Goal: Complete application form

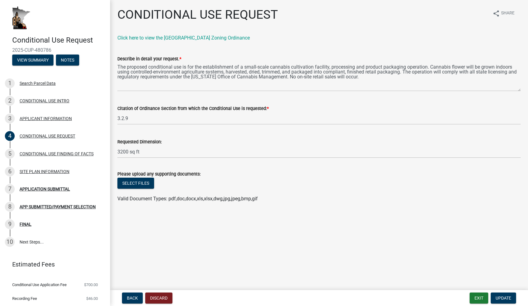
scroll to position [15, 0]
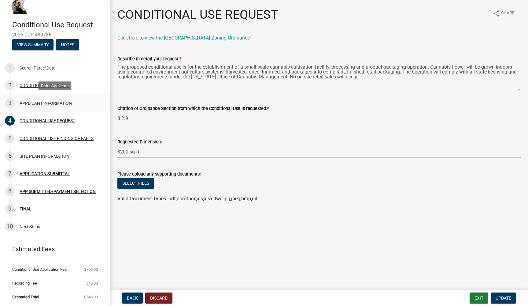
click at [33, 104] on div "APPLICANT INFORMATION" at bounding box center [46, 103] width 52 height 4
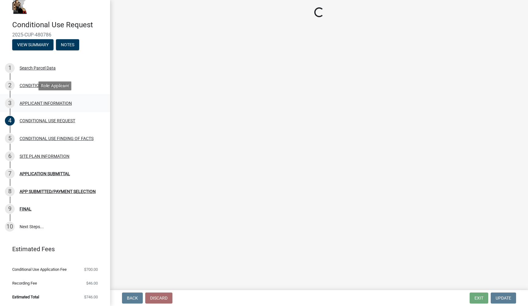
select select "9e1e8264-826e-489c-8877-360b4a057526"
select select "87bd8246-e010-4864-ada3-31d8f143e470"
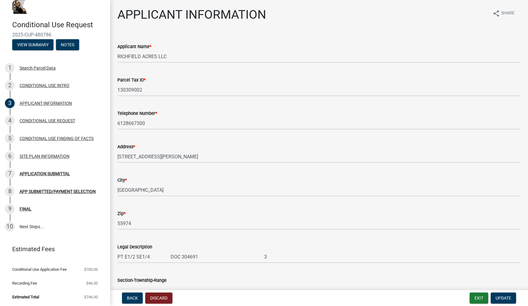
scroll to position [0, 0]
click at [483, 295] on button "Exit" at bounding box center [479, 297] width 19 height 11
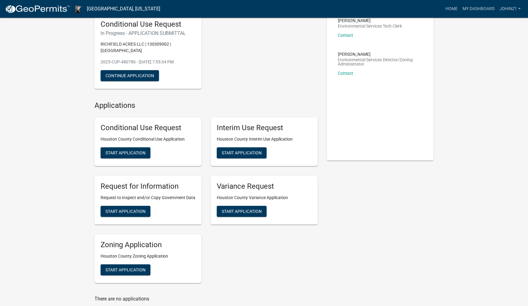
scroll to position [46, 0]
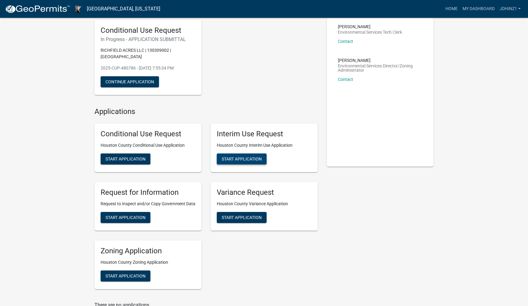
click at [228, 158] on span "Start Application" at bounding box center [242, 158] width 40 height 5
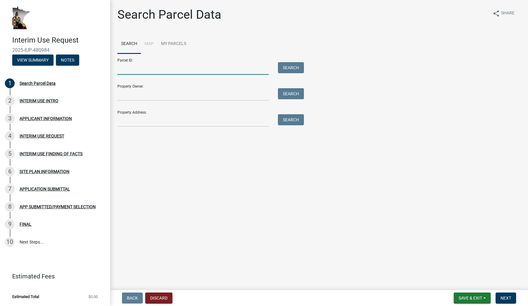
click at [191, 70] on input "Parcel ID:" at bounding box center [192, 68] width 151 height 13
click at [180, 96] on input "Property Owner:" at bounding box center [192, 94] width 151 height 13
click at [153, 71] on input "Parcel ID:" at bounding box center [192, 68] width 151 height 13
paste input "130309002"
type input "130309002"
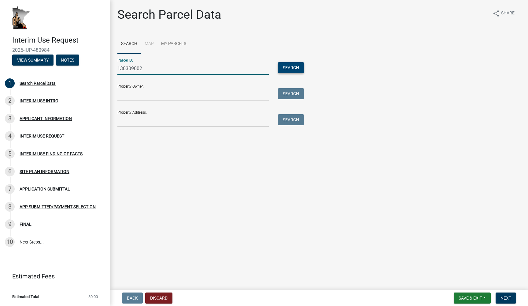
click at [286, 65] on button "Search" at bounding box center [291, 67] width 26 height 11
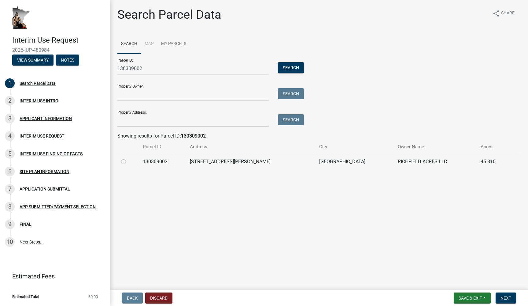
click at [221, 154] on td "[STREET_ADDRESS][PERSON_NAME]" at bounding box center [250, 161] width 129 height 15
click at [211, 161] on td "[STREET_ADDRESS][PERSON_NAME]" at bounding box center [250, 161] width 129 height 15
click at [128, 158] on label at bounding box center [128, 158] width 0 height 0
click at [128, 161] on input "radio" at bounding box center [130, 160] width 4 height 4
radio input "true"
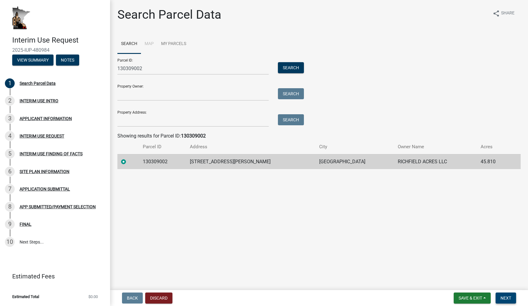
click at [503, 298] on span "Next" at bounding box center [506, 297] width 11 height 5
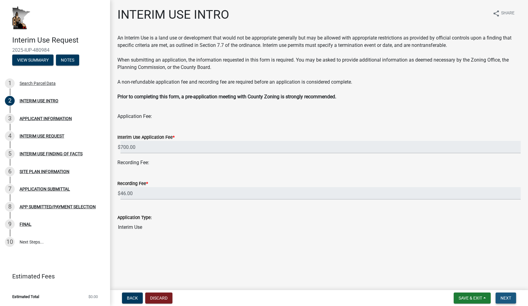
click at [502, 298] on span "Next" at bounding box center [506, 297] width 11 height 5
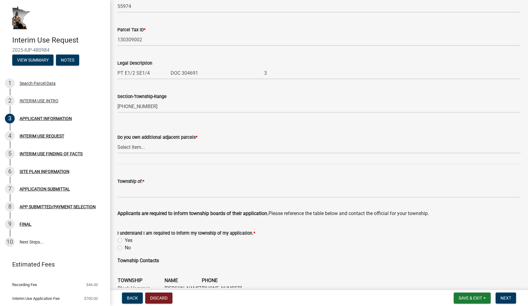
scroll to position [184, 0]
click at [259, 153] on wm-data-entity-input "Do you own additional adjacent parcels * Select Item... Yes No" at bounding box center [318, 137] width 403 height 41
select select "a6ebd642-7a60-45b2-b886-40a169493c56"
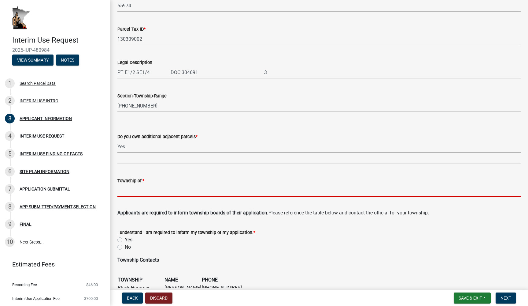
click at [206, 194] on input "Township of: *" at bounding box center [318, 190] width 403 height 13
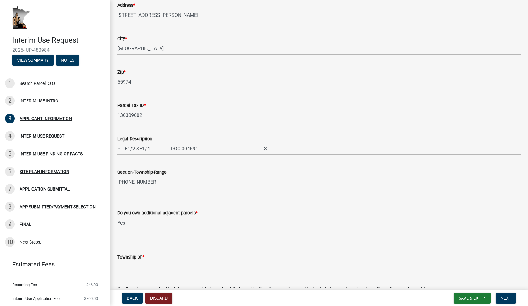
scroll to position [101, 0]
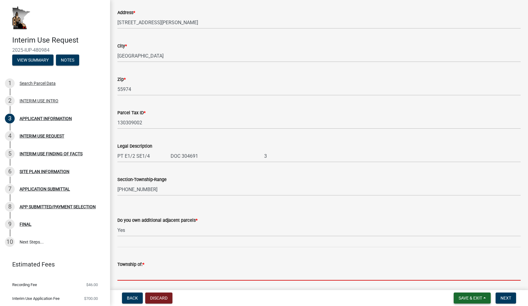
click at [478, 298] on span "Save & Exit" at bounding box center [471, 297] width 24 height 5
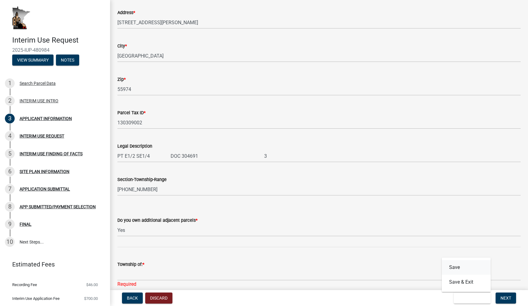
click at [471, 265] on button "Save" at bounding box center [466, 267] width 49 height 15
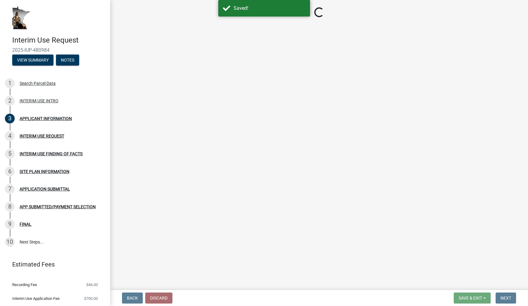
select select "a6ebd642-7a60-45b2-b886-40a169493c56"
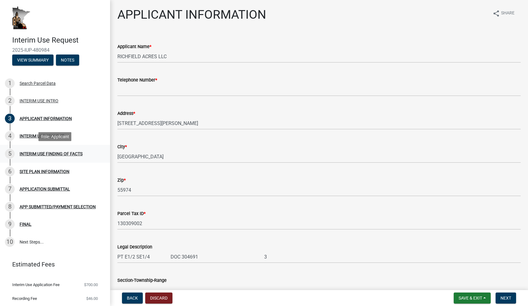
click at [52, 155] on div "INTERIM USE FINDING OF FACTS" at bounding box center [51, 153] width 63 height 4
click at [505, 296] on span "Next" at bounding box center [506, 297] width 11 height 5
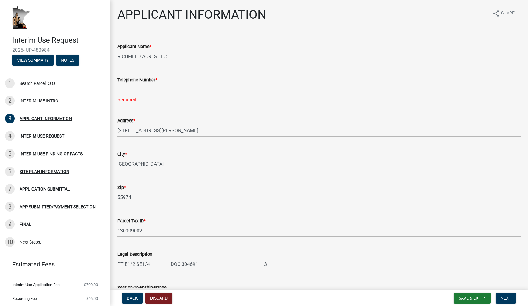
click at [149, 88] on input "Telephone Number *" at bounding box center [318, 90] width 403 height 13
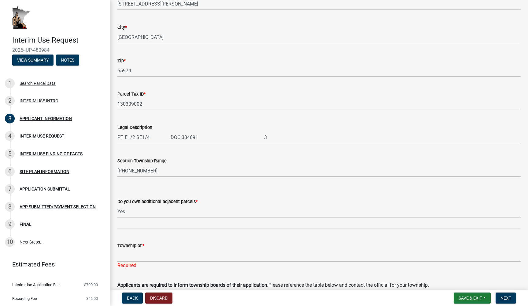
scroll to position [149, 0]
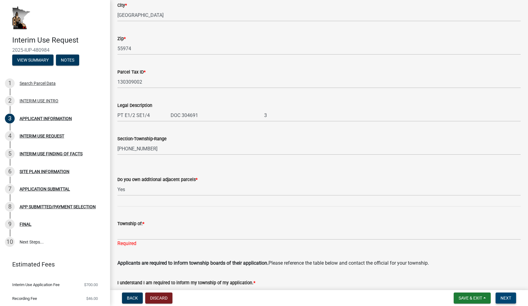
type input "6128667500"
click at [511, 298] on button "Next" at bounding box center [506, 297] width 20 height 11
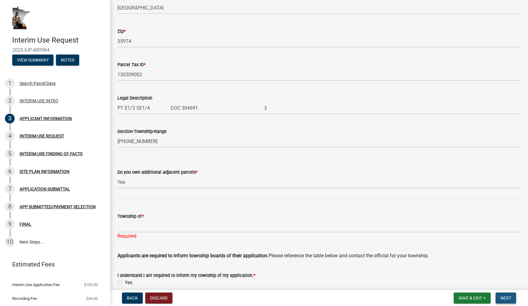
click at [505, 298] on span "Next" at bounding box center [506, 297] width 11 height 5
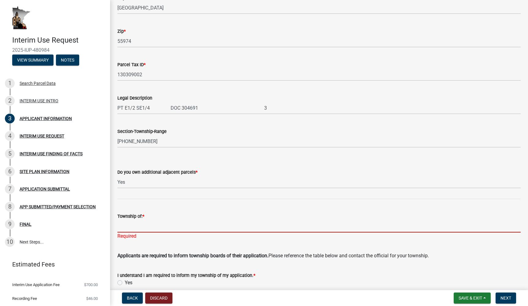
click at [134, 222] on input "Township of: *" at bounding box center [318, 226] width 403 height 13
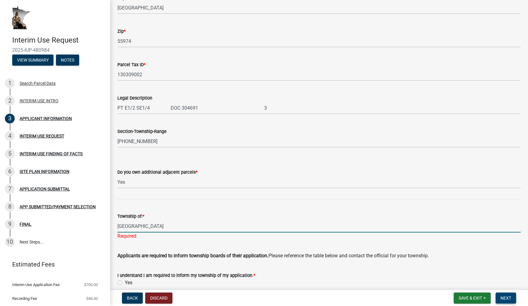
type input "[GEOGRAPHIC_DATA]"
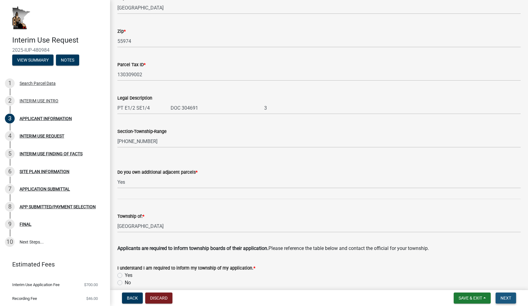
click at [502, 297] on span "Next" at bounding box center [506, 297] width 11 height 5
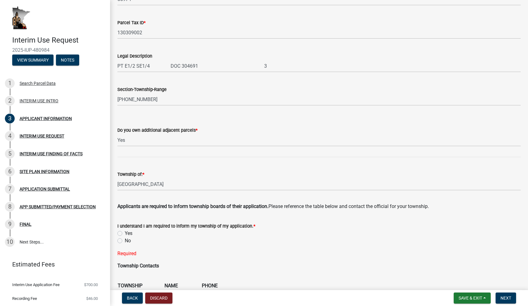
scroll to position [245, 0]
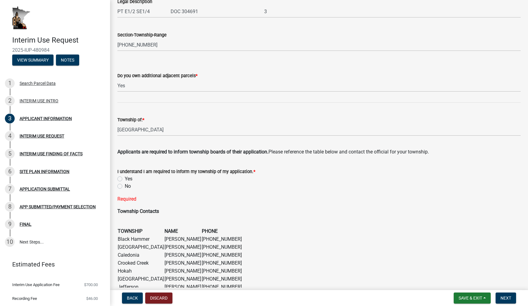
click at [123, 179] on div "Yes" at bounding box center [318, 178] width 403 height 7
click at [125, 179] on label "Yes" at bounding box center [129, 178] width 8 height 7
click at [125, 179] on input "Yes" at bounding box center [127, 177] width 4 height 4
radio input "true"
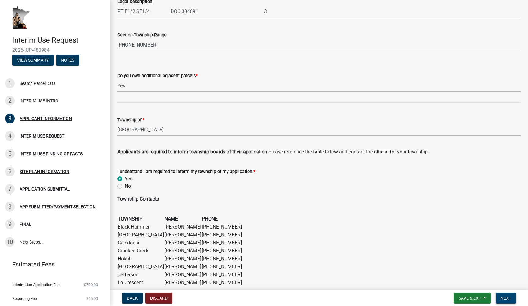
click at [502, 300] on span "Next" at bounding box center [506, 297] width 11 height 5
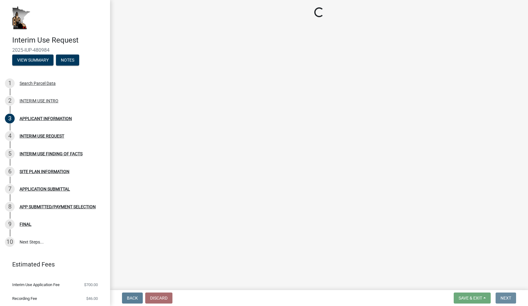
scroll to position [0, 0]
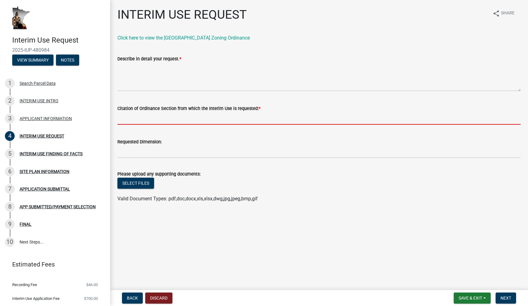
click at [160, 117] on input "Citation of Ordinance Section from which the Interim Use is requested: *" at bounding box center [318, 118] width 403 height 13
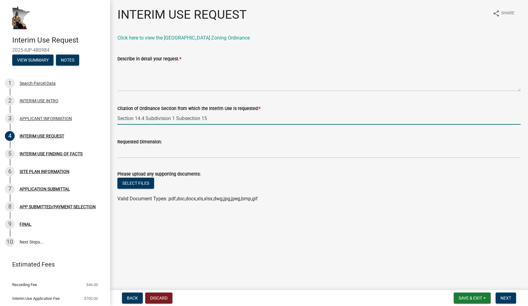
type input "Section 14.4 Subdivision 1 Subsection 15"
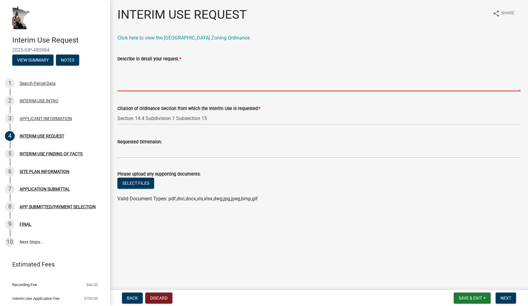
click at [153, 84] on textarea "Describe in detail your request. *" at bounding box center [318, 76] width 403 height 29
click at [219, 117] on form "Citation of Ordinance Section from which the Interim Use is requested: * Sectio…" at bounding box center [318, 115] width 403 height 20
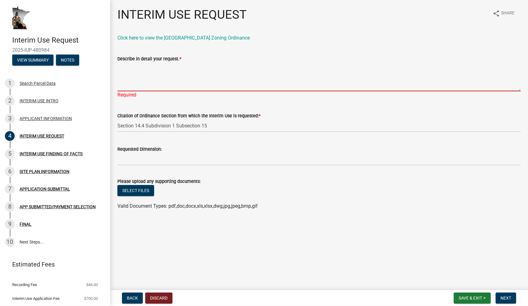
click at [186, 86] on textarea "Describe in detail your request. *" at bounding box center [318, 76] width 403 height 29
type textarea "dd"
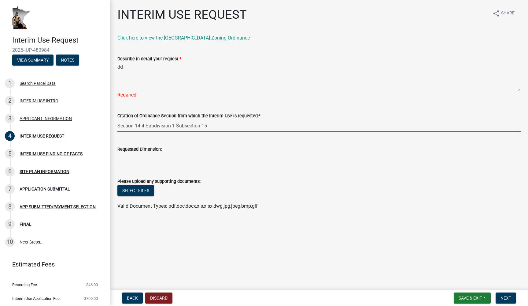
click at [213, 123] on input "Section 14.4 Subdivision 1 Subsection 15" at bounding box center [318, 125] width 403 height 13
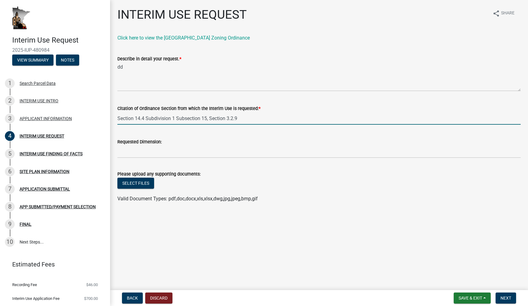
click at [210, 119] on input "Section 14.4 Subdivision 1 Subsection 15, Section 3.2.9" at bounding box center [318, 118] width 403 height 13
type input "Section 14.4 Subdivision 1 Subsection 15; Cannabis Ordinance Section 3.2.9"
click at [489, 297] on button "Save & Exit" at bounding box center [472, 297] width 37 height 11
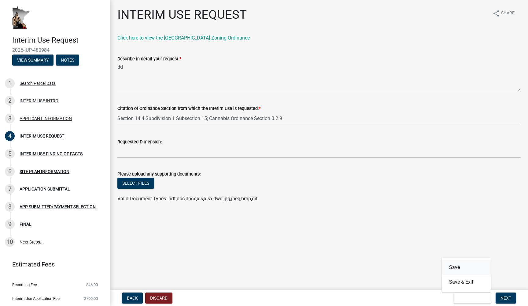
click at [476, 269] on button "Save" at bounding box center [466, 267] width 49 height 15
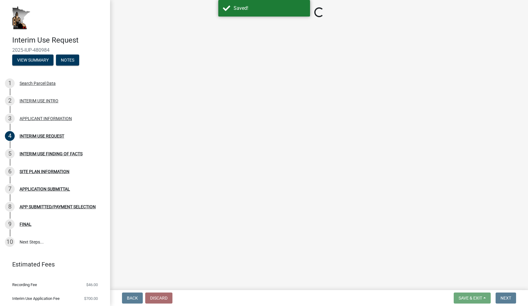
click at [503, 298] on span "Next" at bounding box center [506, 297] width 11 height 5
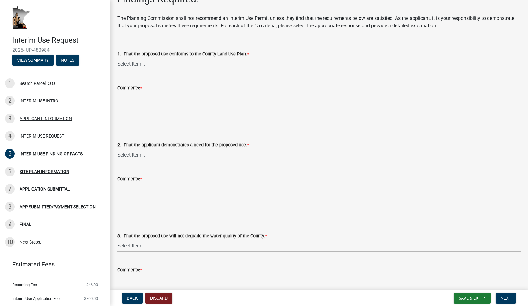
scroll to position [27, 0]
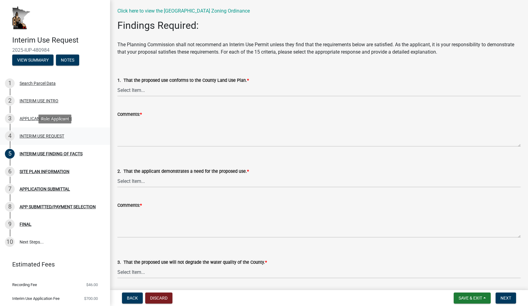
click at [44, 137] on div "INTERIM USE REQUEST" at bounding box center [42, 136] width 45 height 4
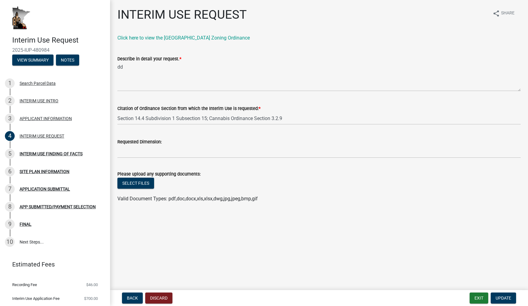
click at [395, 49] on div "Describe in detail your request. * dd" at bounding box center [318, 68] width 403 height 45
click at [194, 80] on textarea "dd" at bounding box center [318, 76] width 403 height 29
paste textarea "The proposed conditional use is for the establishment of a small-scale cannabis…"
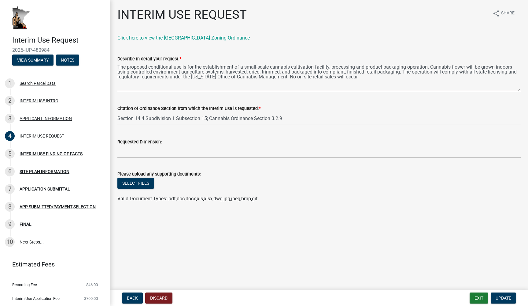
type textarea "The proposed conditional use is for the establishment of a small-scale cannabis…"
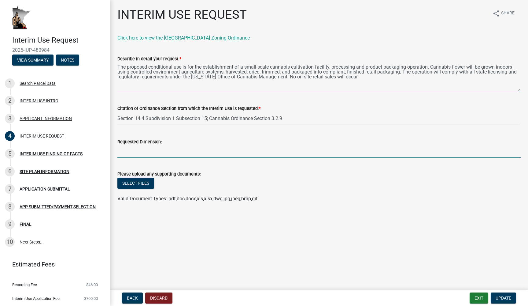
click at [190, 152] on input "Requested Dimension:" at bounding box center [318, 151] width 403 height 13
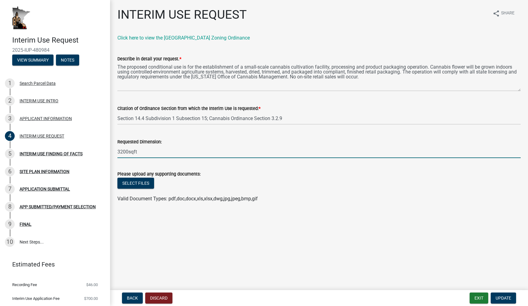
type input "3200sqft"
click at [184, 118] on input "Section 14.4 Subdivision 1 Subsection 15; Cannabis Ordinance Section 3.2.9" at bounding box center [318, 118] width 403 height 13
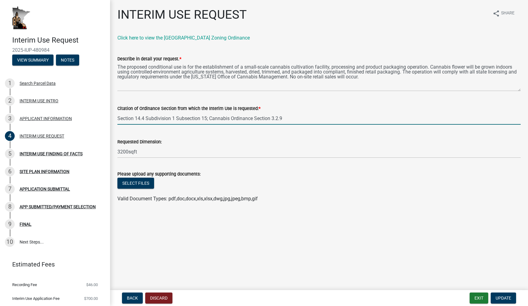
click at [184, 118] on input "Section 14.4 Subdivision 1 Subsection 15; Cannabis Ordinance Section 3.2.9" at bounding box center [318, 118] width 403 height 13
click at [148, 181] on button "Select files" at bounding box center [135, 182] width 37 height 11
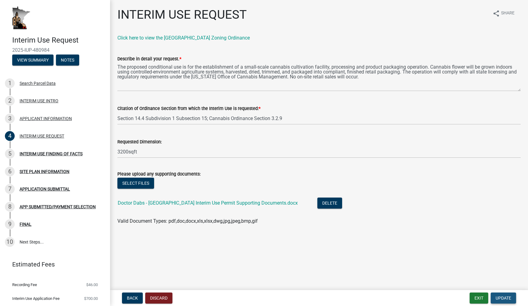
click at [502, 299] on span "Update" at bounding box center [504, 297] width 16 height 5
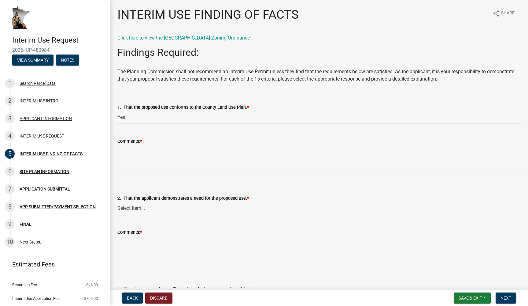
select select "ab8e6bc7-69ff-43e7-8eeb-01031d290518"
click at [149, 166] on textarea "Comments: *" at bounding box center [318, 159] width 403 height 29
paste textarea "The proposed cannabis grow and packaging facility is consistent with the County…"
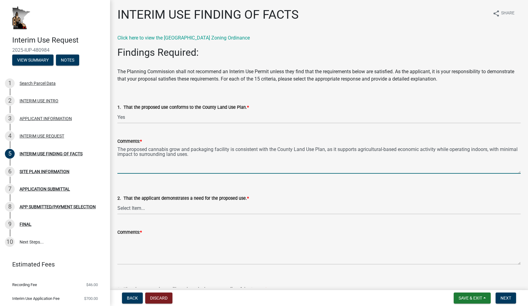
type textarea "The proposed cannabis grow and packaging facility is consistent with the County…"
select select "8ce5ef27-4cae-46a1-a163-0b3401dda77e"
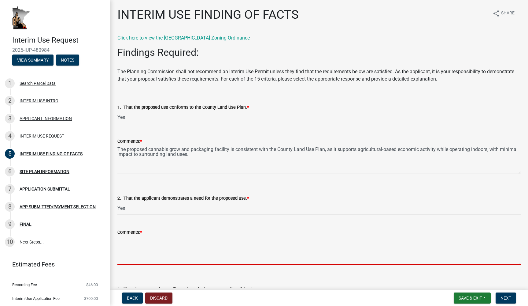
click at [154, 243] on textarea "Comments: *" at bounding box center [318, 250] width 403 height 29
paste textarea "A CUP is required under zoning to establish a licensed cannabis cultivation and…"
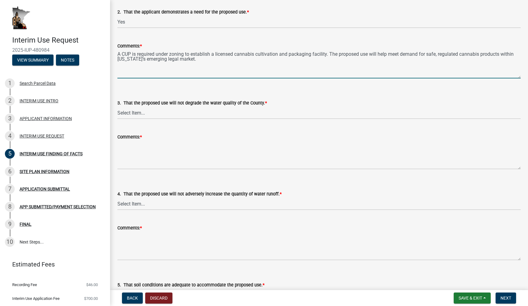
scroll to position [198, 0]
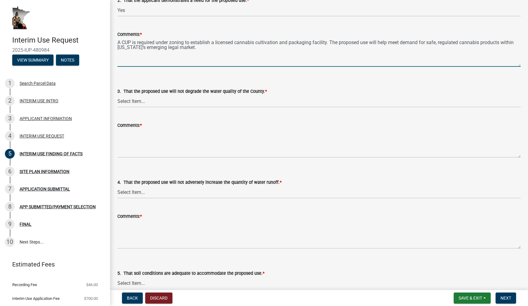
type textarea "A CUP is required under zoning to establish a licensed cannabis cultivation and…"
select select "12509f6a-ea6b-4484-b296-cd76aa402065"
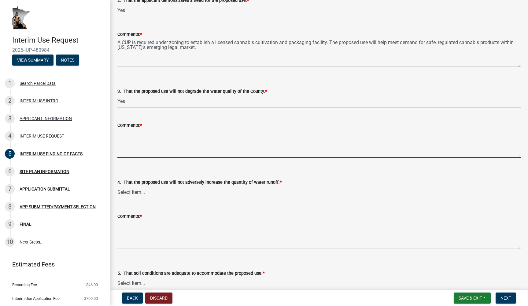
click at [136, 142] on textarea "Comments: *" at bounding box center [318, 143] width 403 height 29
paste textarea "Water used for cultivation will be supplied from a permitted well. A closed-loo…"
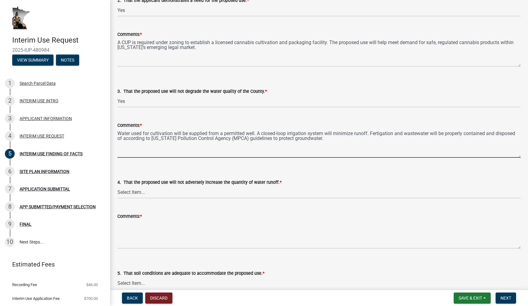
type textarea "Water used for cultivation will be supplied from a permitted well. A closed-loo…"
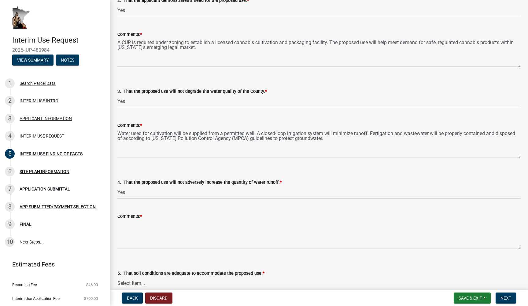
select select "28d16b6d-1f90-4099-aad2-eae278ee8774"
click at [135, 244] on textarea "Comments: *" at bounding box center [318, 234] width 403 height 29
paste textarea "The facility is fully indoors; water use and runoff are tightly controlled. Sto…"
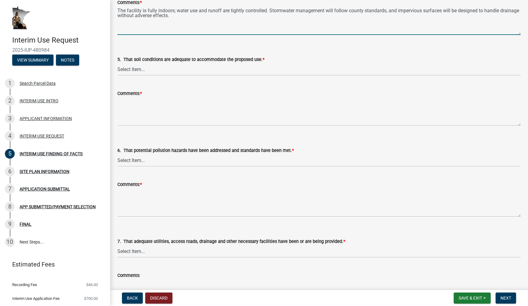
scroll to position [412, 0]
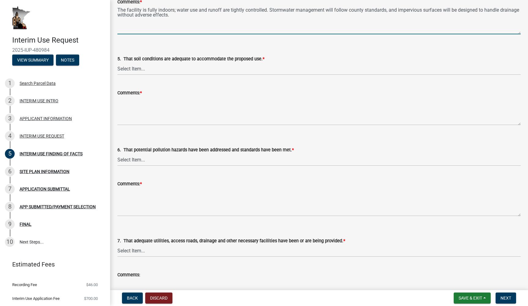
type textarea "The facility is fully indoors; water use and runoff are tightly controlled. Sto…"
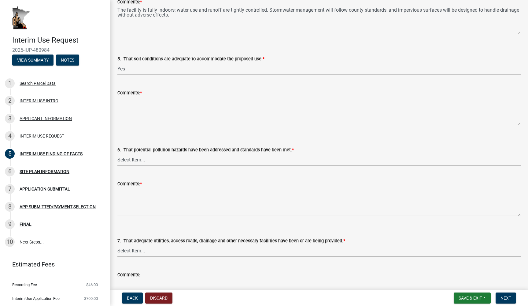
select select "c2448a5d-127b-4a2b-acc3-4b0b70dc7476"
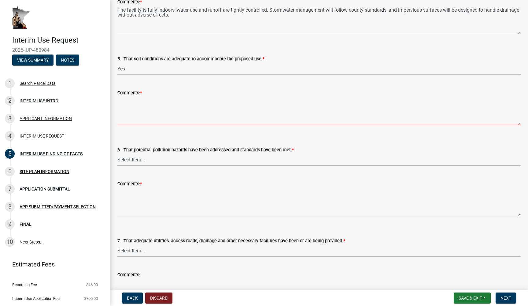
click at [157, 115] on textarea "Comments: *" at bounding box center [318, 110] width 403 height 29
paste textarea "Soil conditions on-site are suitable for the facility footprint. Because cultiv…"
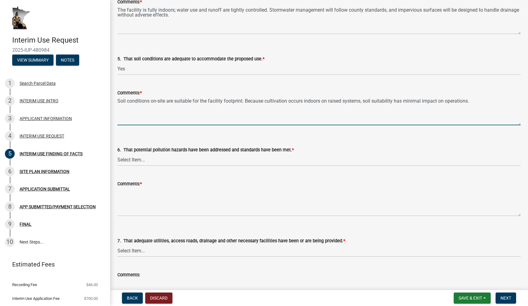
type textarea "Soil conditions on-site are suitable for the facility footprint. Because cultiv…"
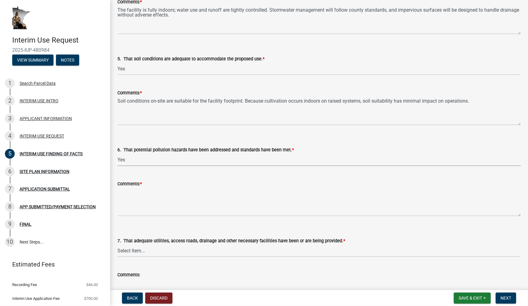
select select "d8c831b6-4f37-4d14-9352-474617a0aee5"
click at [139, 205] on textarea "Comments: *" at bounding box center [318, 201] width 403 height 29
paste textarea "No hazardous chemicals will be stored or used beyond standard agricultural nutr…"
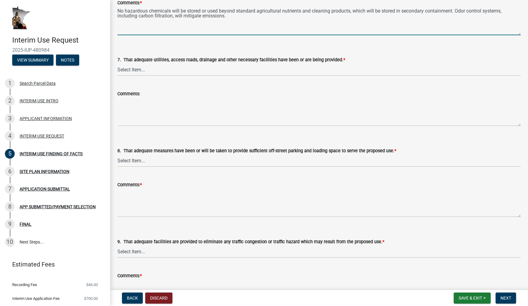
scroll to position [595, 0]
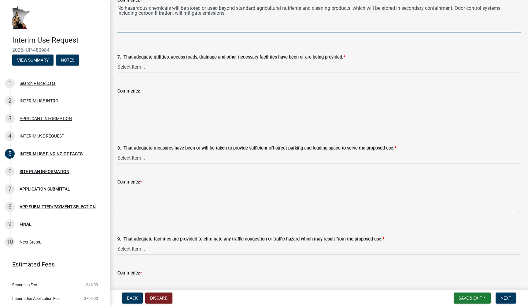
type textarea "No hazardous chemicals will be stored or used beyond standard agricultural nutr…"
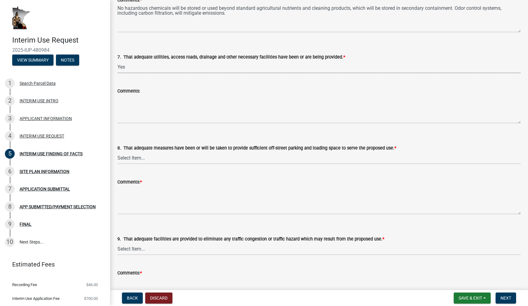
select select "2fa36ebf-bddc-4012-bed5-fe44ac92797b"
click at [152, 113] on textarea "Comments:" at bounding box center [318, 109] width 403 height 29
paste textarea "The site has adequate access via an existing county road, with sufficient capac…"
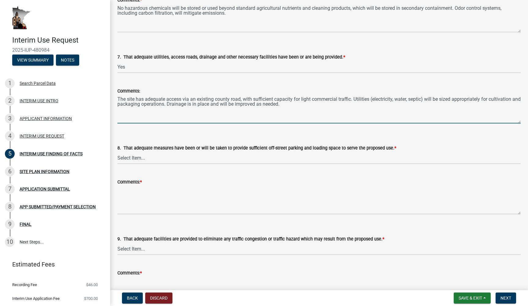
type textarea "The site has adequate access via an existing county road, with sufficient capac…"
select select "7c19be10-f0c9-4b91-8fe4-4f8210c7560e"
click at [276, 0] on div "Comments: *" at bounding box center [318, -1] width 403 height 7
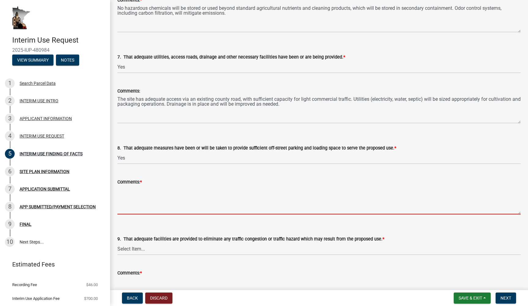
click at [143, 210] on textarea "Comments: *" at bounding box center [318, 199] width 403 height 29
paste textarea "Adequate off-street parking will be provided for staff. A designated loading/un…"
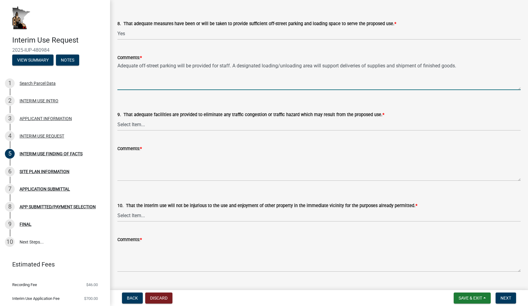
scroll to position [717, 0]
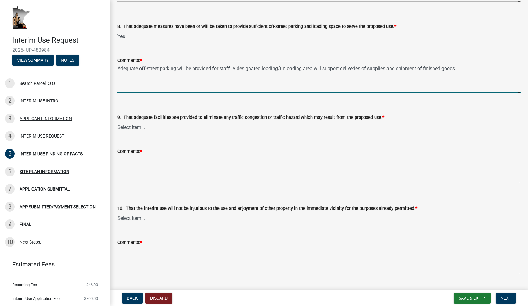
type textarea "Adequate off-street parking will be provided for staff. A designated loading/un…"
select select "230dbae8-8d17-4c74-a1bf-bf40bf6aafdb"
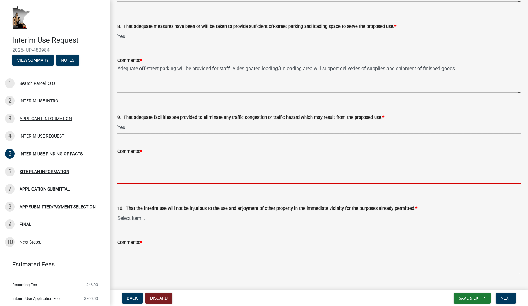
click at [139, 168] on textarea "Comments: *" at bounding box center [318, 169] width 403 height 29
paste textarea "Traffic will be limited to employee vehicles and occasional commercial deliveri…"
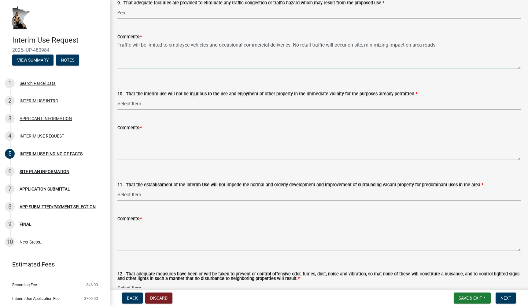
scroll to position [837, 0]
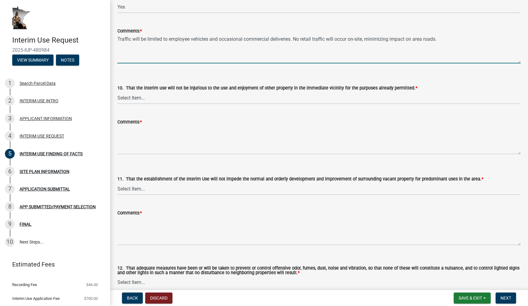
type textarea "Traffic will be limited to employee vehicles and occasional commercial deliveri…"
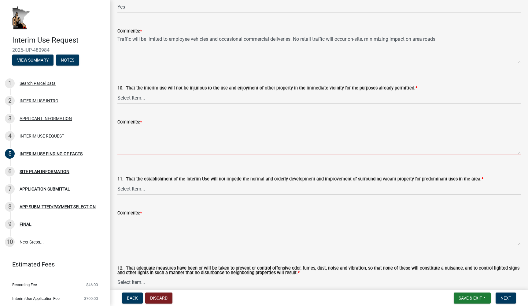
click at [149, 146] on textarea "Comments: *" at bounding box center [318, 139] width 403 height 29
paste textarea "The facility is self-contained indoors and will not affect neighbors’ use or en…"
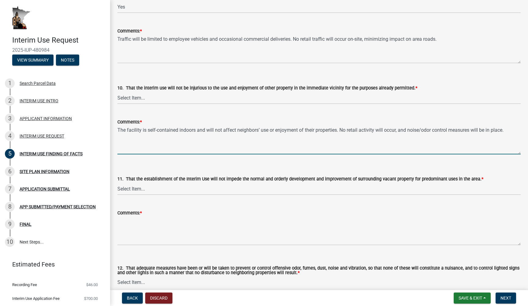
type textarea "The facility is self-contained indoors and will not affect neighbors’ use or en…"
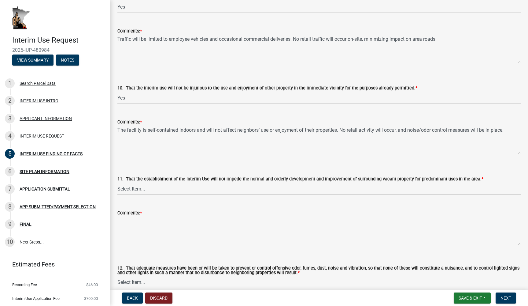
select select "9c0bd83b-335e-4f95-a617-04bd9d4fd7a4"
select select "0093c9ac-e1f5-4bc1-ace9-c325843d9441"
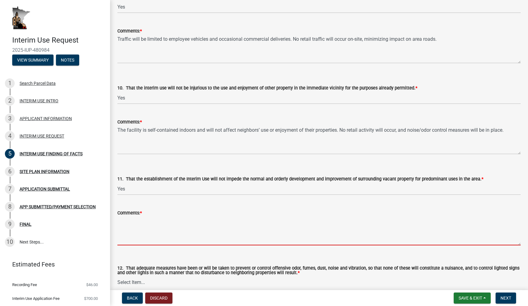
click at [137, 239] on textarea "Comments: *" at bounding box center [318, 230] width 403 height 29
paste textarea "The use will not impede surrounding property development. The facility footprin…"
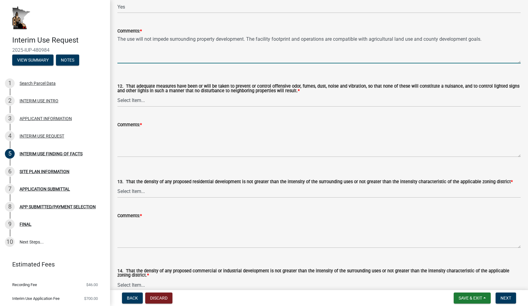
scroll to position [1022, 0]
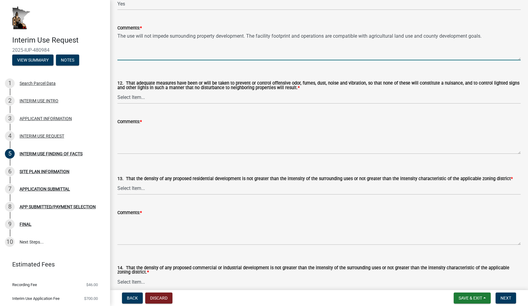
type textarea "The use will not impede surrounding property development. The facility footprin…"
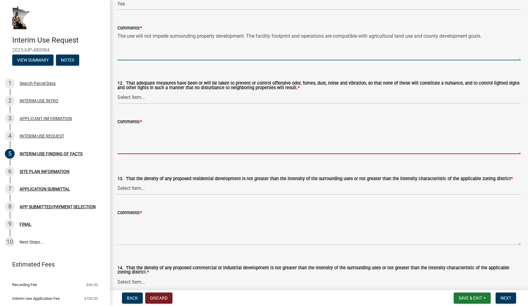
click at [154, 146] on textarea "Comments: *" at bounding box center [318, 139] width 403 height 29
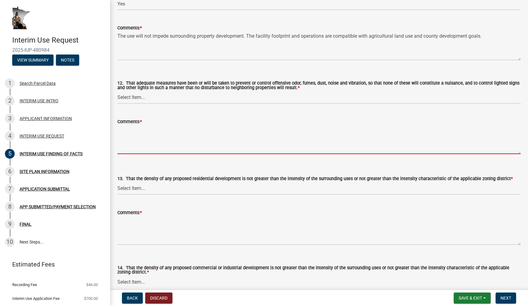
paste textarea "State-of-the-art odor mitigation (carbon scrubbers, negative pressure systems) …"
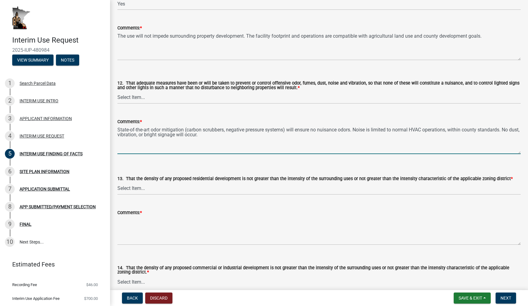
type textarea "State-of-the-art odor mitigation (carbon scrubbers, negative pressure systems) …"
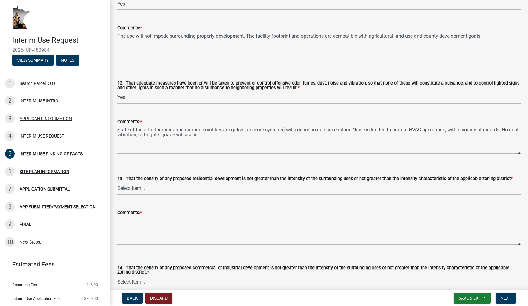
select select "49da60b2-56f6-42cf-9717-786700494c8c"
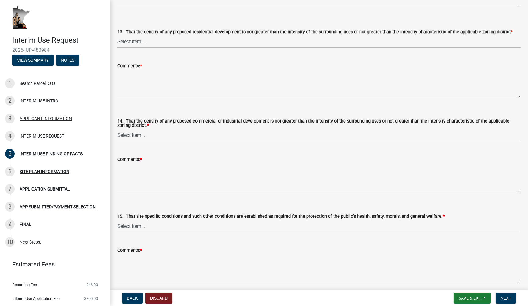
scroll to position [1171, 0]
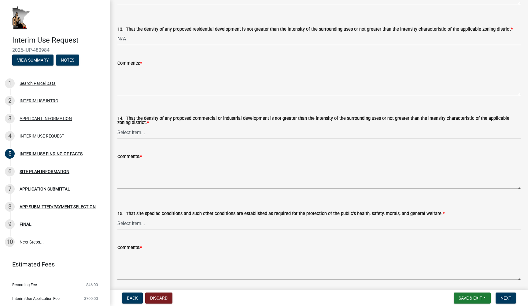
select select "cfdf2d8e-0508-42c2-b0ce-d21779370154"
click at [147, 91] on textarea "Comments: *" at bounding box center [318, 81] width 403 height 29
paste textarea "Not applicable — no residential development is proposed."
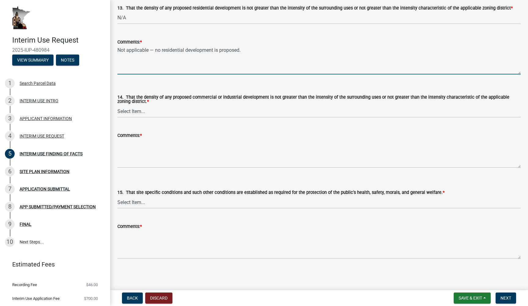
scroll to position [0, 0]
type textarea "Not applicable — no residential development is proposed."
select select "efba7ff1-e0ba-4279-b0bb-eac6d6dff2b7"
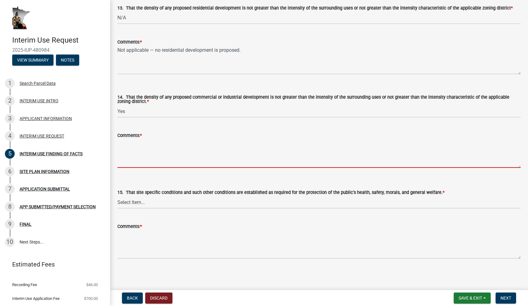
click at [148, 156] on textarea "Comments: *" at bounding box center [318, 153] width 403 height 29
paste textarea "The proposed facility’s scale is consistent with agricultural/commercial intens…"
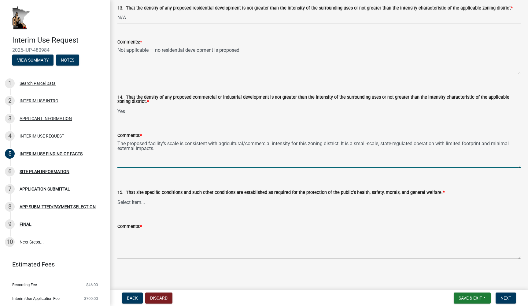
type textarea "The proposed facility’s scale is consistent with agricultural/commercial intens…"
select select "bfc17fd0-8ca0-4935-bac4-e219785c9da4"
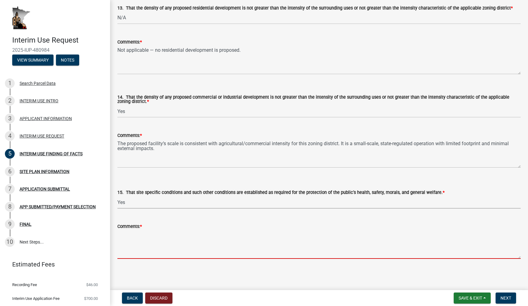
click at [135, 247] on textarea "Comments: *" at bounding box center [318, 244] width 403 height 29
paste textarea "The facility will comply with state cannabis regulations, ensuring secure stora…"
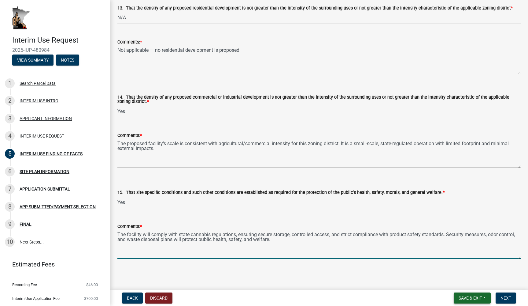
type textarea "The facility will comply with state cannabis regulations, ensuring secure stora…"
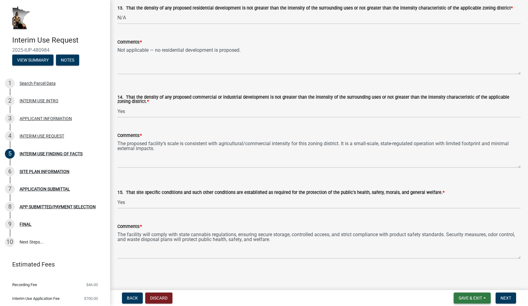
click at [464, 297] on span "Save & Exit" at bounding box center [471, 297] width 24 height 5
click at [459, 268] on button "Save" at bounding box center [466, 267] width 49 height 15
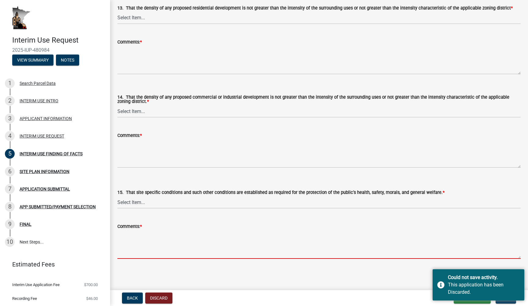
click at [456, 254] on textarea "Comments: *" at bounding box center [318, 244] width 403 height 29
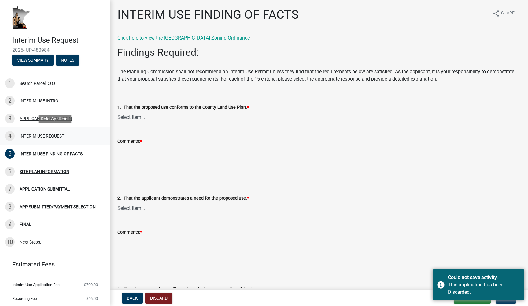
click at [56, 138] on div "4 INTERIM USE REQUEST" at bounding box center [52, 136] width 95 height 10
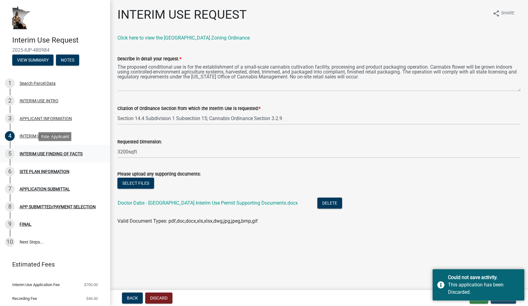
click at [56, 154] on div "INTERIM USE FINDING OF FACTS" at bounding box center [51, 153] width 63 height 4
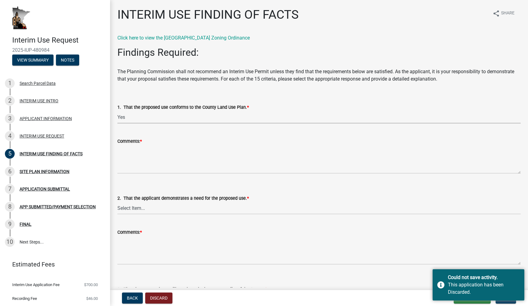
select select "ab8e6bc7-69ff-43e7-8eeb-01031d290518"
click at [156, 169] on textarea "Comments: *" at bounding box center [318, 159] width 403 height 29
paste textarea "The proposed cannabis grow and packaging facility is consistent with the County…"
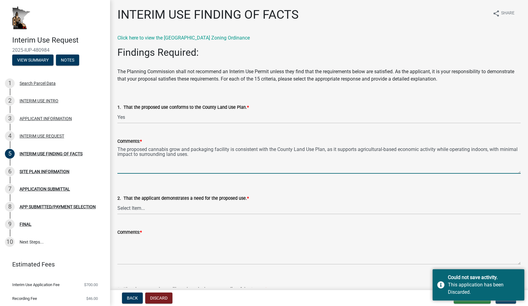
type textarea "The proposed cannabis grow and packaging facility is consistent with the County…"
select select "8ce5ef27-4cae-46a1-a163-0b3401dda77e"
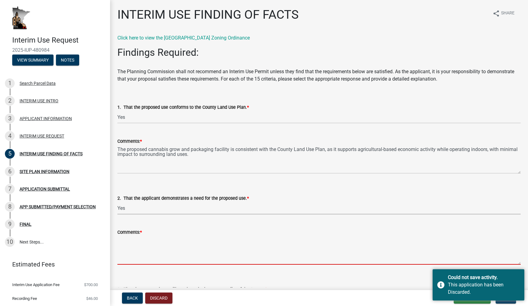
click at [161, 244] on textarea "Comments: *" at bounding box center [318, 250] width 403 height 29
paste textarea "A CUP is required under zoning to establish a licensed cannabis cultivation and…"
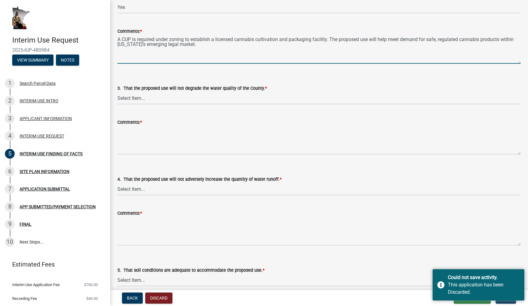
scroll to position [221, 0]
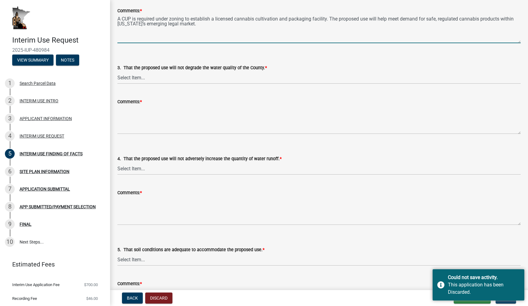
type textarea "A CUP is required under zoning to establish a licensed cannabis cultivation and…"
click at [170, 129] on textarea "Comments: *" at bounding box center [318, 119] width 403 height 29
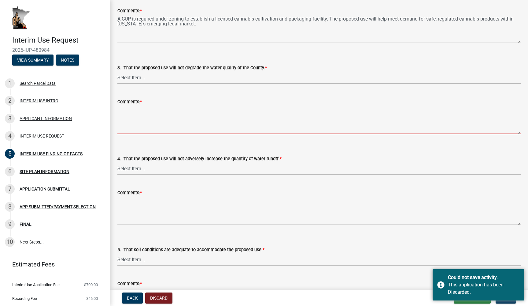
paste textarea "Water used for cultivation will be supplied from a permitted well. A closed-loo…"
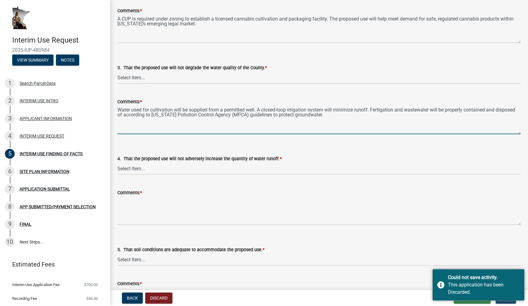
type textarea "Water used for cultivation will be supplied from a permitted well. A closed-loo…"
select select "12509f6a-ea6b-4484-b296-cd76aa402065"
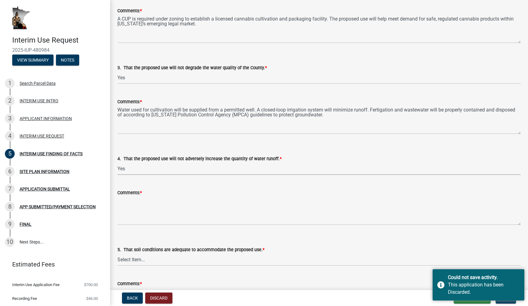
select select "28d16b6d-1f90-4099-aad2-eae278ee8774"
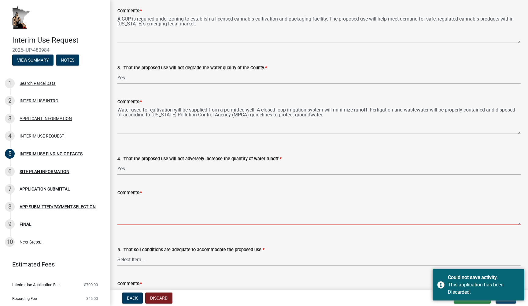
click at [138, 209] on textarea "Comments: *" at bounding box center [318, 210] width 403 height 29
paste textarea "The facility is fully indoors; water use and runoff are tightly controlled. Sto…"
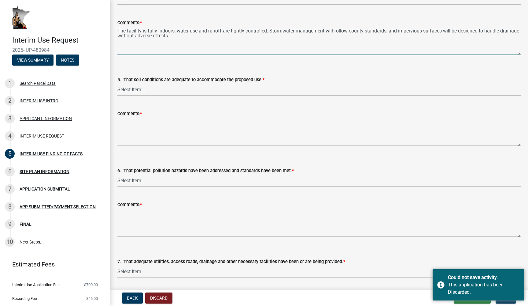
scroll to position [391, 0]
type textarea "The facility is fully indoors; water use and runoff are tightly controlled. Sto…"
click at [166, 83] on div "5. That soil conditions are adequate to accommodate the proposed use. *" at bounding box center [318, 79] width 403 height 7
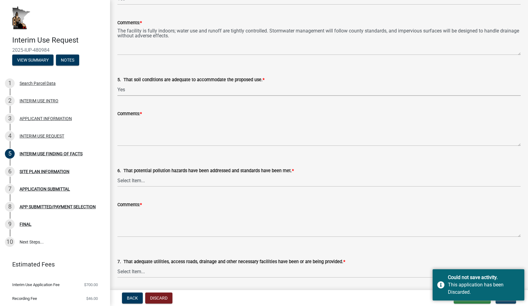
select select "c2448a5d-127b-4a2b-acc3-4b0b70dc7476"
click at [147, 129] on textarea "Comments: *" at bounding box center [318, 131] width 403 height 29
paste textarea "Soil conditions on-site are suitable for the facility footprint. Because cultiv…"
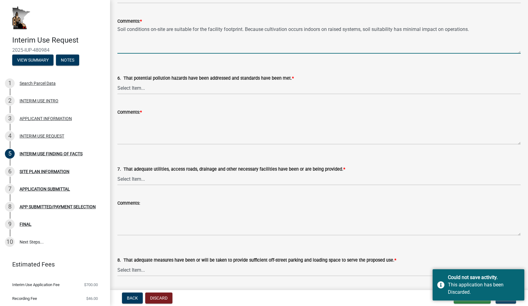
scroll to position [512, 0]
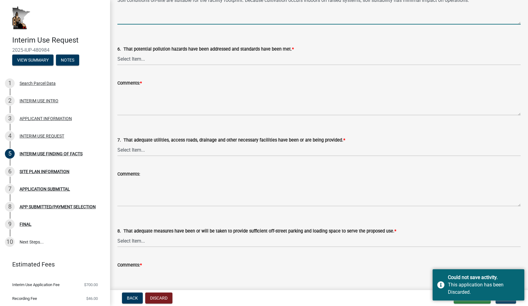
type textarea "Soil conditions on-site are suitable for the facility footprint. Because cultiv…"
select select "d8c831b6-4f37-4d14-9352-474617a0aee5"
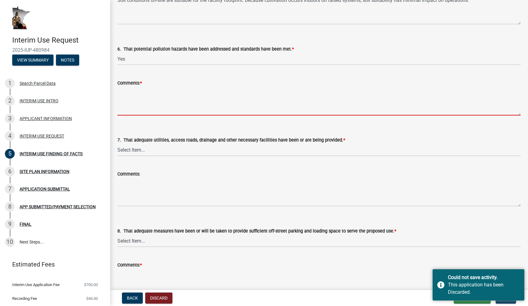
click at [152, 106] on textarea "Comments: *" at bounding box center [318, 101] width 403 height 29
paste textarea "No hazardous chemicals will be stored or used beyond standard agricultural nutr…"
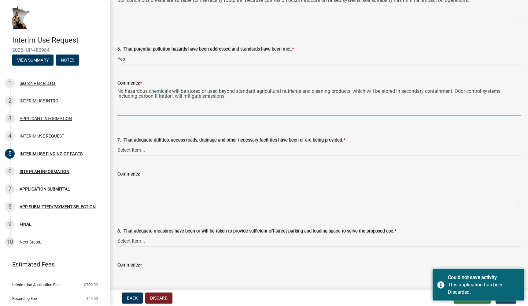
type textarea "No hazardous chemicals will be stored or used beyond standard agricultural nutr…"
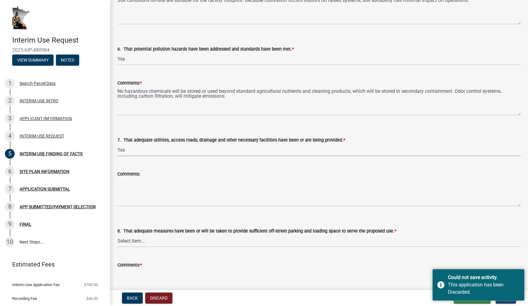
select select "2fa36ebf-bddc-4012-bed5-fe44ac92797b"
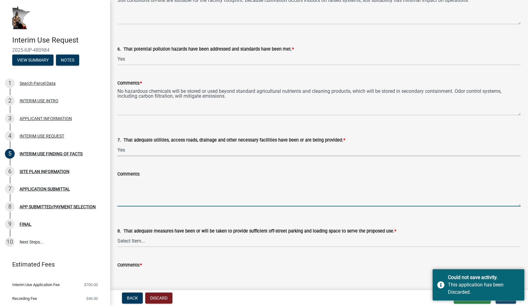
click at [143, 202] on textarea "Comments:" at bounding box center [318, 191] width 403 height 29
paste textarea "The site has adequate access via an existing county road, with sufficient capac…"
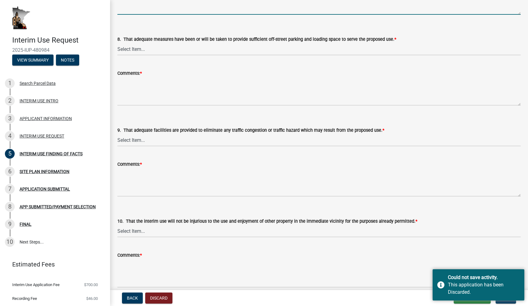
scroll to position [704, 0]
type textarea "The site has adequate access via an existing county road, with sufficient capac…"
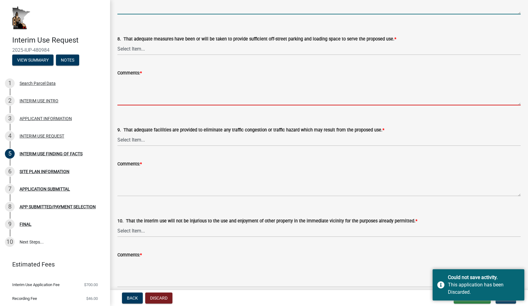
click at [158, 94] on textarea "Comments: *" at bounding box center [318, 90] width 403 height 29
paste textarea "Adequate off-street parking will be provided for staff. A designated loading/un…"
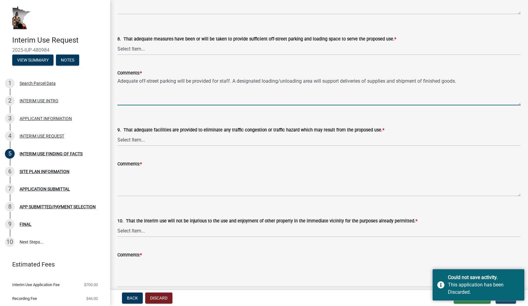
type textarea "Adequate off-street parking will be provided for staff. A designated loading/un…"
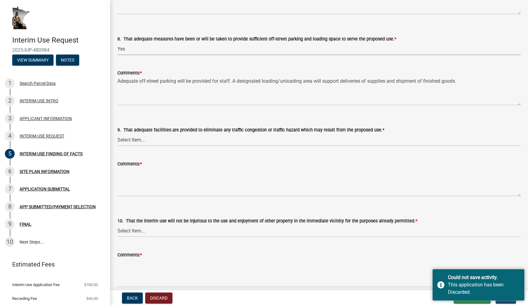
select select "7c19be10-f0c9-4b91-8fe4-4f8210c7560e"
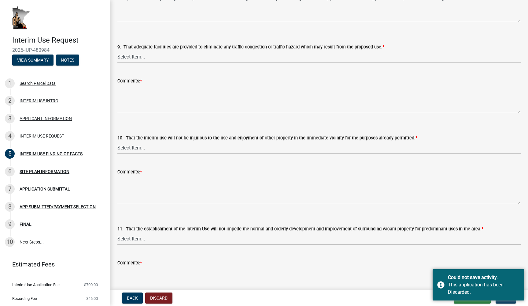
scroll to position [789, 0]
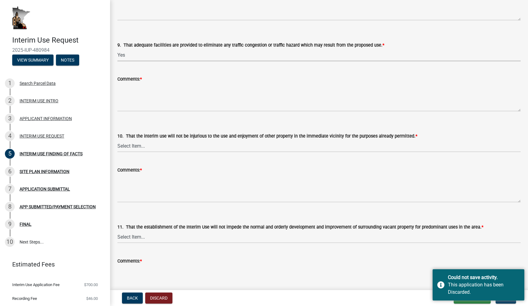
select select "230dbae8-8d17-4c74-a1bf-bf40bf6aafdb"
click at [143, 97] on textarea "Comments: *" at bounding box center [318, 97] width 403 height 29
paste textarea "Traffic will be limited to employee vehicles and occasional commercial deliveri…"
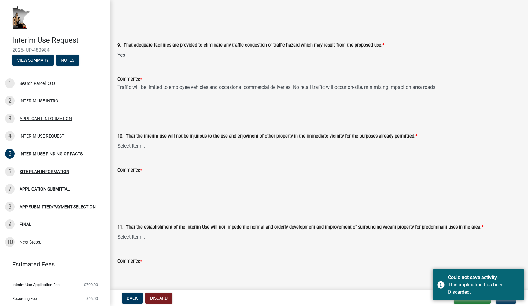
type textarea "Traffic will be limited to employee vehicles and occasional commercial deliveri…"
select select "9c0bd83b-335e-4f95-a617-04bd9d4fd7a4"
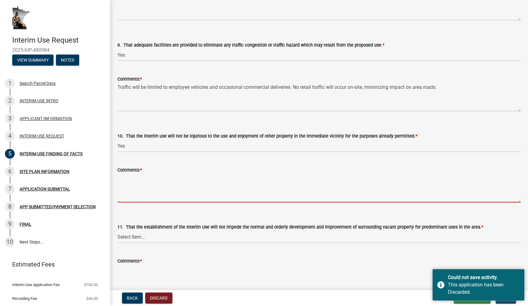
click at [137, 188] on textarea "Comments: *" at bounding box center [318, 187] width 403 height 29
paste textarea "The facility is self-contained indoors and will not affect neighbors’ use or en…"
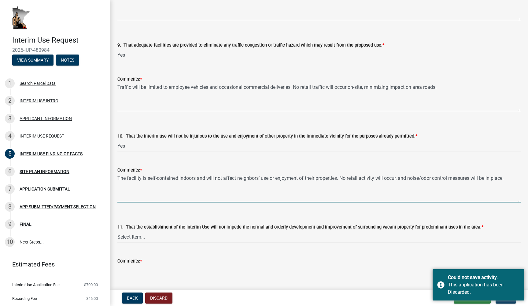
type textarea "The facility is self-contained indoors and will not affect neighbors’ use or en…"
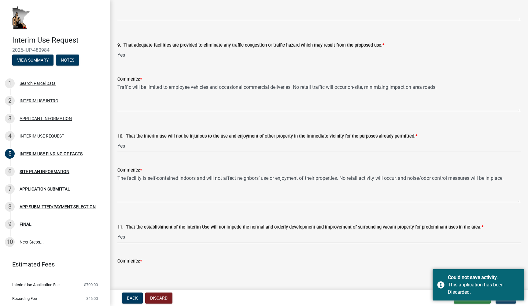
select select "0093c9ac-e1f5-4bc1-ace9-c325843d9441"
click at [139, 270] on textarea "Comments: *" at bounding box center [318, 278] width 403 height 29
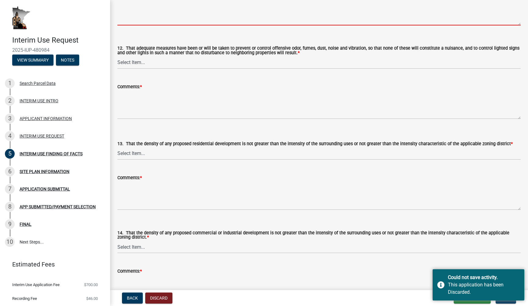
scroll to position [1013, 0]
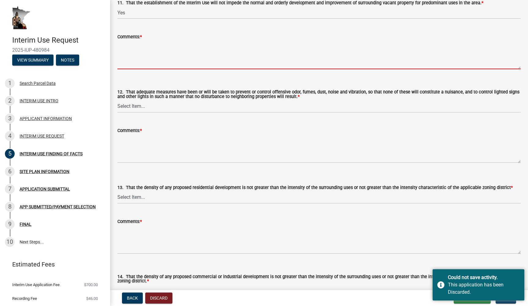
paste textarea "The use will not impede surrounding property development. The facility footprin…"
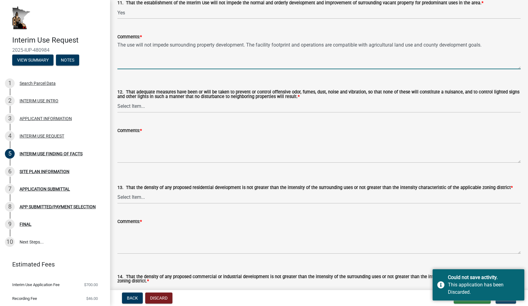
type textarea "The use will not impede surrounding property development. The facility footprin…"
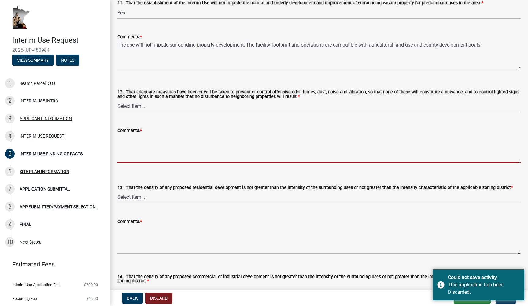
click at [157, 157] on textarea "Comments: *" at bounding box center [318, 148] width 403 height 29
paste textarea "State-of-the-art odor mitigation (carbon scrubbers, negative pressure systems) …"
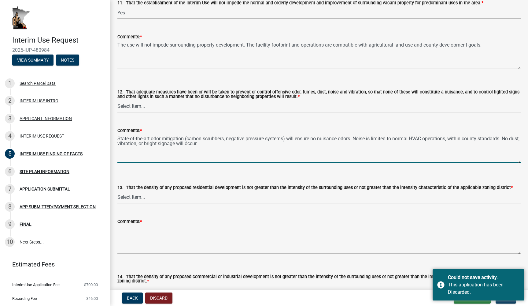
type textarea "State-of-the-art odor mitigation (carbon scrubbers, negative pressure systems) …"
select select "49da60b2-56f6-42cf-9717-786700494c8c"
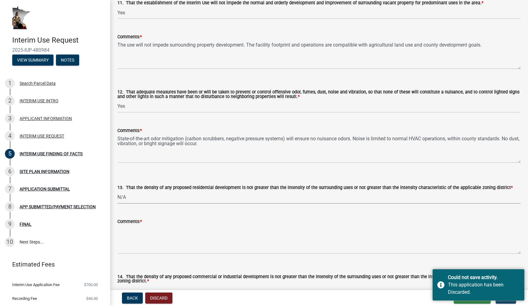
select select "cfdf2d8e-0508-42c2-b0ce-d21779370154"
click at [144, 246] on textarea "Comments: *" at bounding box center [318, 239] width 403 height 29
paste textarea "Not applicable — no residential development is proposed."
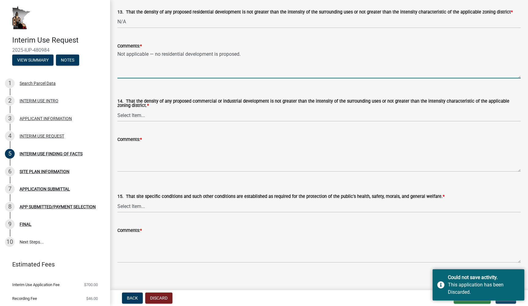
scroll to position [1188, 0]
type textarea "Not applicable — no residential development is proposed."
click at [161, 161] on textarea "Comments: *" at bounding box center [318, 157] width 403 height 29
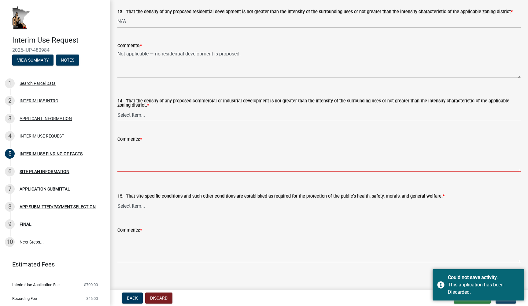
paste textarea "The proposed facility’s scale is consistent with agricultural/commercial intens…"
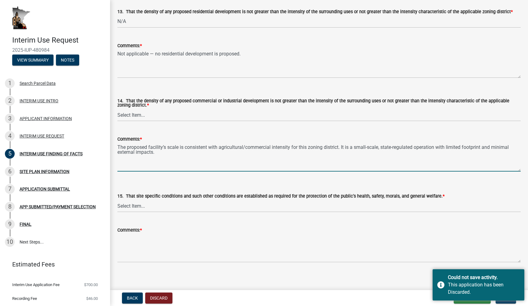
type textarea "The proposed facility’s scale is consistent with agricultural/commercial intens…"
select select "efba7ff1-e0ba-4279-b0bb-eac6d6dff2b7"
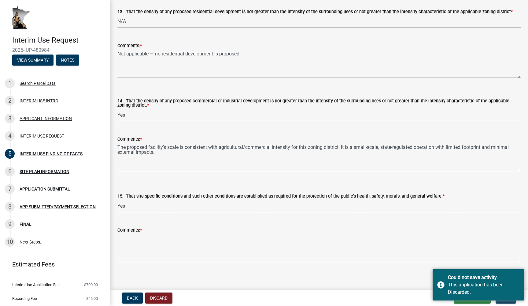
select select "bfc17fd0-8ca0-4935-bac4-e219785c9da4"
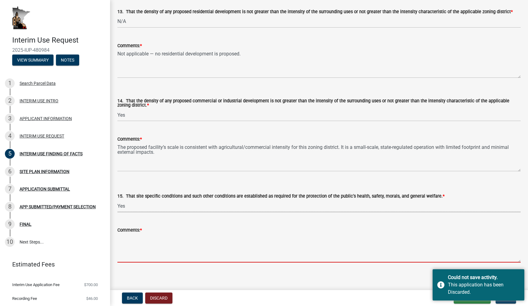
click at [142, 253] on textarea "Comments: *" at bounding box center [318, 247] width 403 height 29
paste textarea "The facility will comply with state cannabis regulations, ensuring secure stora…"
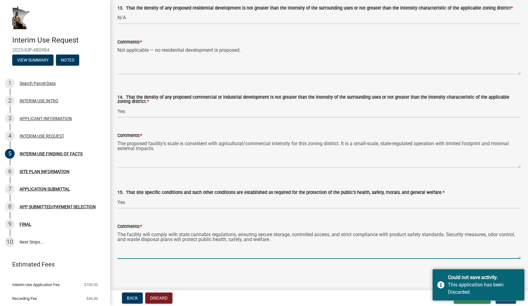
scroll to position [1197, 0]
type textarea "The facility will comply with state cannabis regulations, ensuring secure stora…"
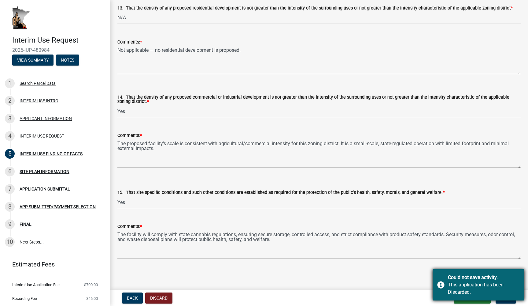
click at [505, 269] on div "Could not save activity. This application has been Discarded." at bounding box center [479, 284] width 92 height 31
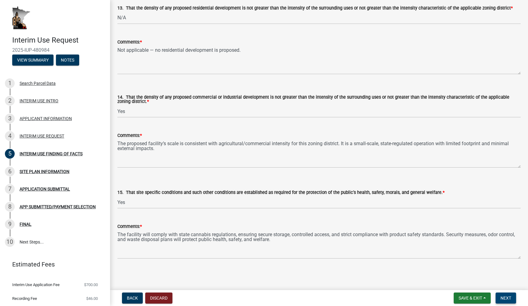
click at [503, 296] on span "Next" at bounding box center [506, 297] width 11 height 5
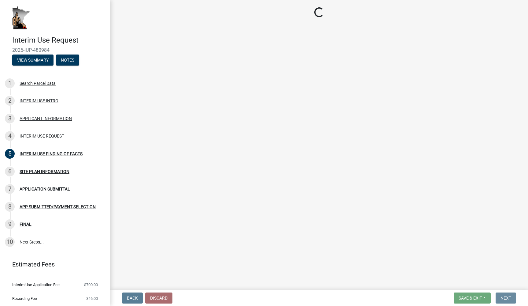
scroll to position [0, 0]
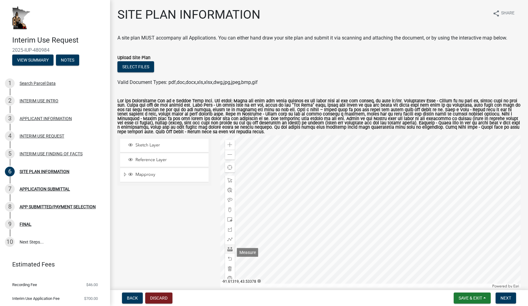
click at [230, 251] on span at bounding box center [230, 248] width 5 height 5
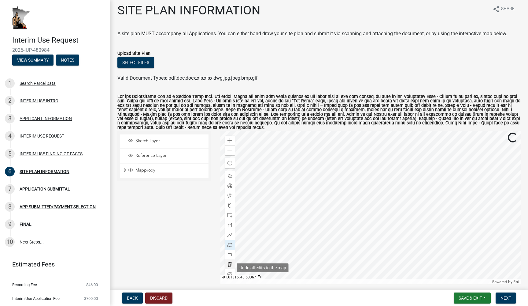
click at [233, 267] on div at bounding box center [230, 264] width 10 height 10
click at [231, 247] on span at bounding box center [230, 244] width 5 height 5
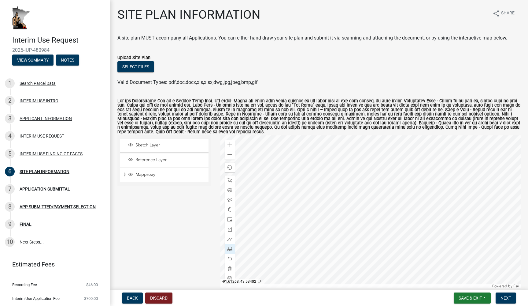
scroll to position [0, 0]
click at [140, 67] on button "Select files" at bounding box center [135, 66] width 37 height 11
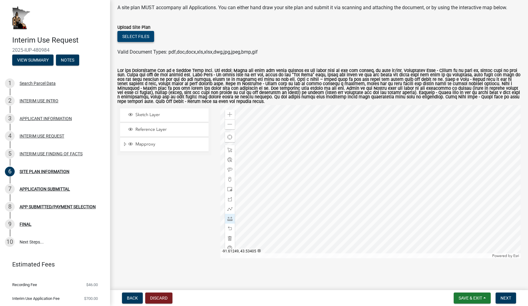
click at [135, 33] on button "Select files" at bounding box center [135, 36] width 37 height 11
click at [145, 32] on button "Select files" at bounding box center [135, 36] width 37 height 11
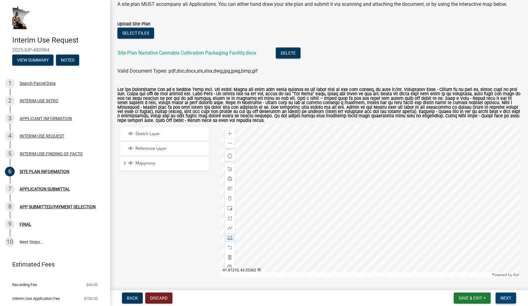
click at [503, 299] on span "Next" at bounding box center [506, 297] width 11 height 5
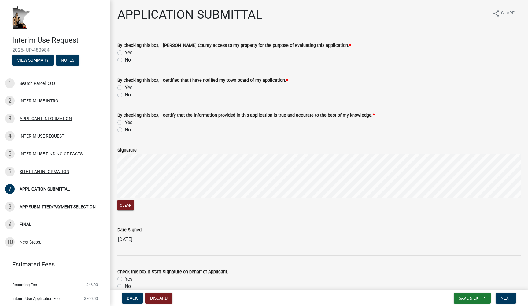
click at [125, 53] on label "Yes" at bounding box center [129, 52] width 8 height 7
click at [125, 53] on input "Yes" at bounding box center [127, 51] width 4 height 4
radio input "true"
click at [125, 87] on label "Yes" at bounding box center [129, 87] width 8 height 7
click at [125, 87] on input "Yes" at bounding box center [127, 86] width 4 height 4
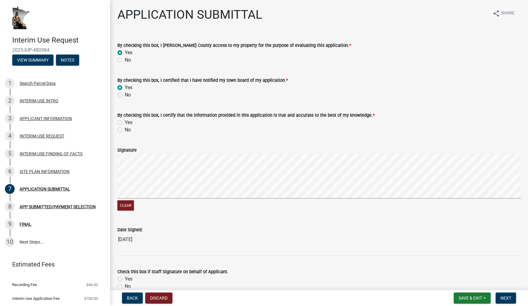
radio input "true"
click at [125, 120] on label "Yes" at bounding box center [129, 122] width 8 height 7
click at [125, 120] on input "Yes" at bounding box center [127, 121] width 4 height 4
radio input "true"
click at [127, 207] on button "Clear" at bounding box center [125, 205] width 17 height 10
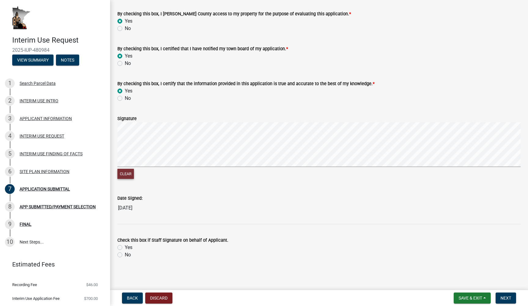
click at [125, 173] on button "Clear" at bounding box center [125, 174] width 17 height 10
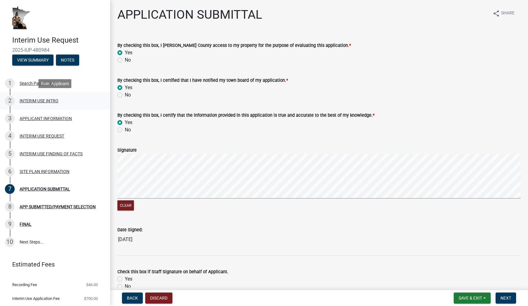
click at [46, 103] on div "2 INTERIM USE INTRO" at bounding box center [52, 101] width 95 height 10
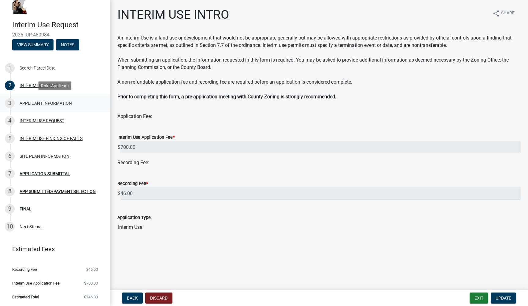
click at [62, 105] on div "APPLICANT INFORMATION" at bounding box center [46, 103] width 52 height 4
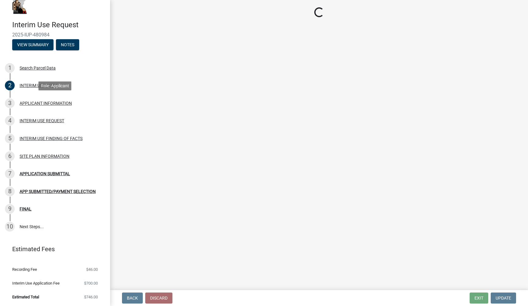
select select "a6ebd642-7a60-45b2-b886-40a169493c56"
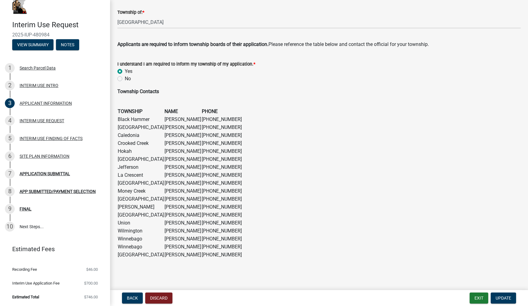
scroll to position [352, 0]
click at [50, 120] on div "INTERIM USE REQUEST" at bounding box center [42, 120] width 45 height 4
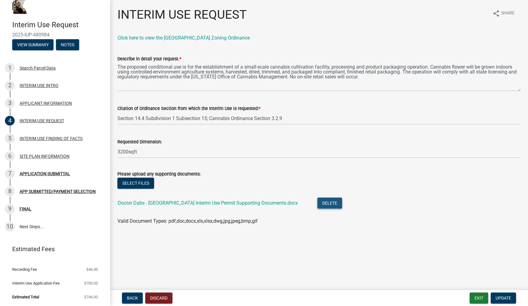
click at [317, 206] on button "Delete" at bounding box center [329, 202] width 25 height 11
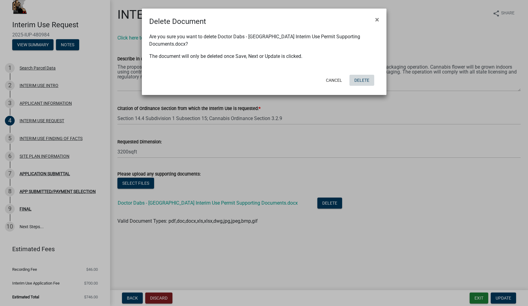
click at [361, 77] on button "Delete" at bounding box center [362, 80] width 25 height 11
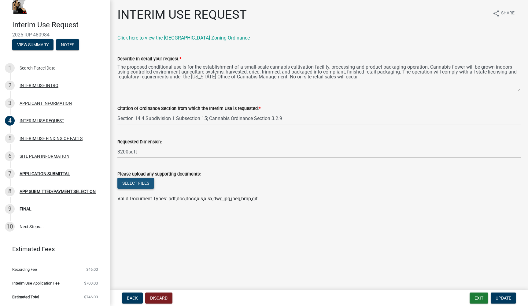
click at [138, 182] on button "Select files" at bounding box center [135, 182] width 37 height 11
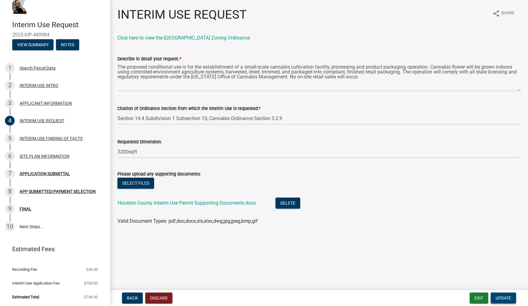
click at [502, 299] on span "Update" at bounding box center [504, 297] width 16 height 5
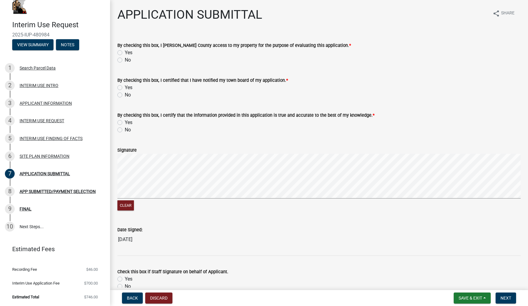
click at [470, 299] on span "Save & Exit" at bounding box center [471, 297] width 24 height 5
click at [464, 267] on button "Save" at bounding box center [466, 267] width 49 height 15
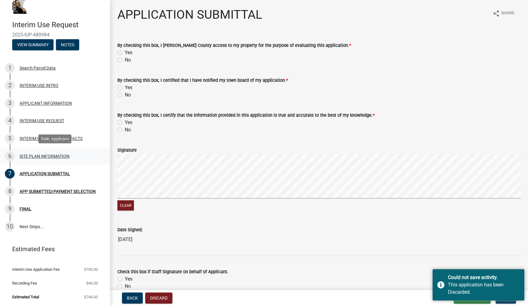
click at [37, 154] on div "SITE PLAN INFORMATION" at bounding box center [45, 156] width 50 height 4
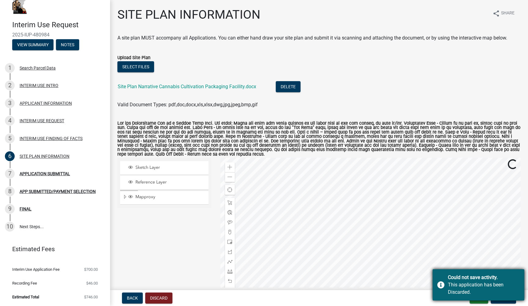
click at [477, 280] on div "Could not save activity." at bounding box center [484, 276] width 72 height 7
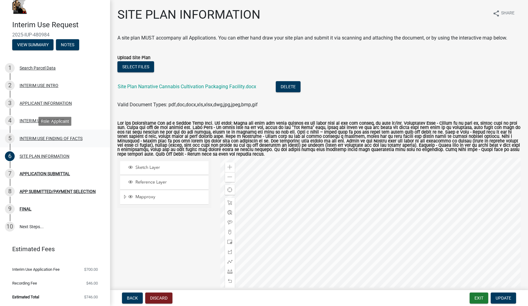
click at [70, 139] on div "INTERIM USE FINDING OF FACTS" at bounding box center [51, 138] width 63 height 4
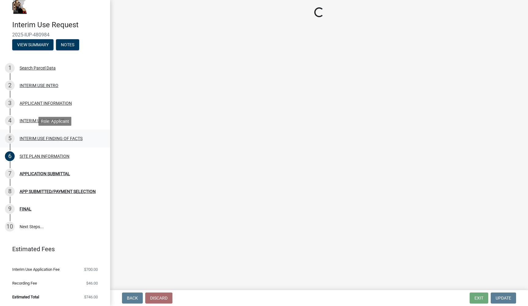
select select "ab8e6bc7-69ff-43e7-8eeb-01031d290518"
select select "8ce5ef27-4cae-46a1-a163-0b3401dda77e"
select select "12509f6a-ea6b-4484-b296-cd76aa402065"
select select "28d16b6d-1f90-4099-aad2-eae278ee8774"
select select "c2448a5d-127b-4a2b-acc3-4b0b70dc7476"
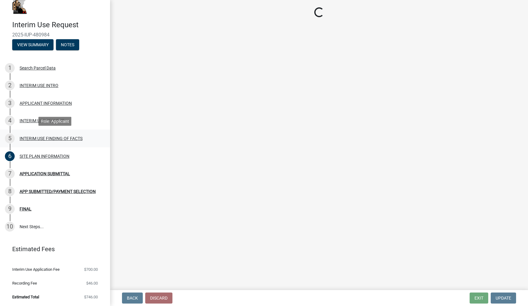
select select "d8c831b6-4f37-4d14-9352-474617a0aee5"
select select "2fa36ebf-bddc-4012-bed5-fe44ac92797b"
select select "7c19be10-f0c9-4b91-8fe4-4f8210c7560e"
select select "230dbae8-8d17-4c74-a1bf-bf40bf6aafdb"
select select "9c0bd83b-335e-4f95-a617-04bd9d4fd7a4"
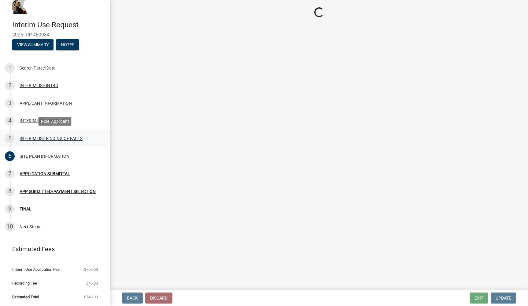
select select "0093c9ac-e1f5-4bc1-ace9-c325843d9441"
select select "49da60b2-56f6-42cf-9717-786700494c8c"
select select "cfdf2d8e-0508-42c2-b0ce-d21779370154"
select select "efba7ff1-e0ba-4279-b0bb-eac6d6dff2b7"
select select "bfc17fd0-8ca0-4935-bac4-e219785c9da4"
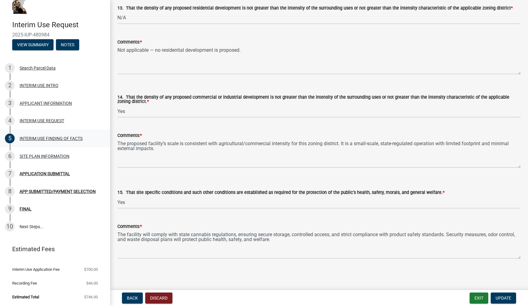
scroll to position [1197, 0]
click at [43, 123] on div "4 INTERIM USE REQUEST" at bounding box center [52, 121] width 95 height 10
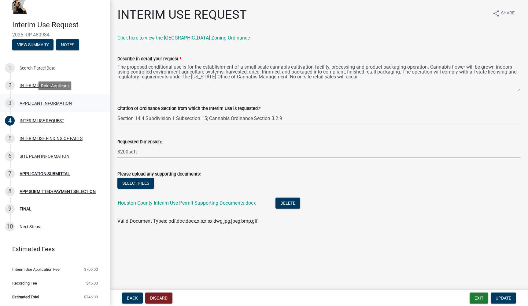
click at [42, 104] on div "APPLICANT INFORMATION" at bounding box center [46, 103] width 52 height 4
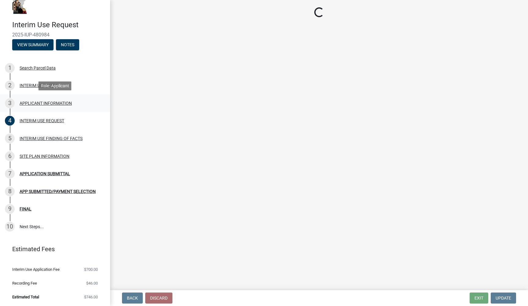
select select "a6ebd642-7a60-45b2-b886-40a169493c56"
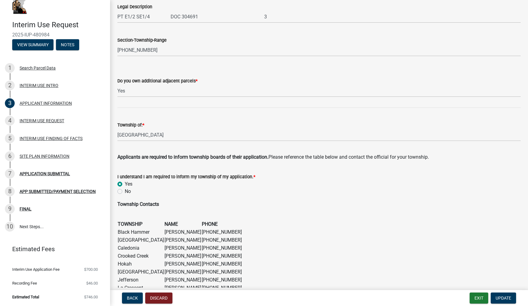
scroll to position [239, 0]
click at [56, 85] on div "INTERIM USE INTRO" at bounding box center [39, 85] width 39 height 4
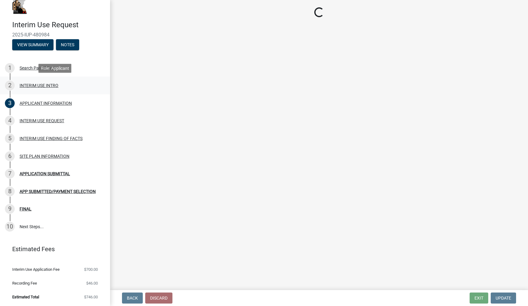
scroll to position [0, 0]
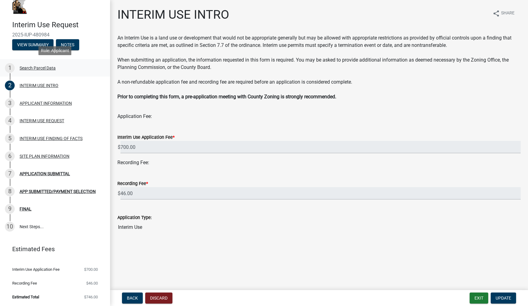
click at [40, 70] on div "Search Parcel Data" at bounding box center [38, 68] width 36 height 4
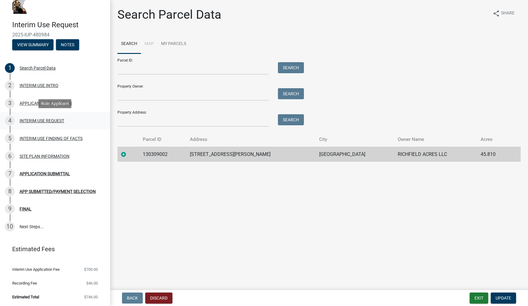
click at [47, 120] on div "INTERIM USE REQUEST" at bounding box center [42, 120] width 45 height 4
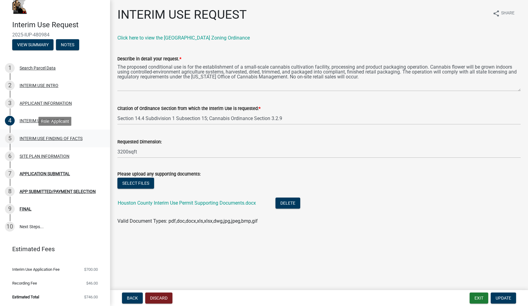
click at [48, 140] on div "INTERIM USE FINDING OF FACTS" at bounding box center [51, 138] width 63 height 4
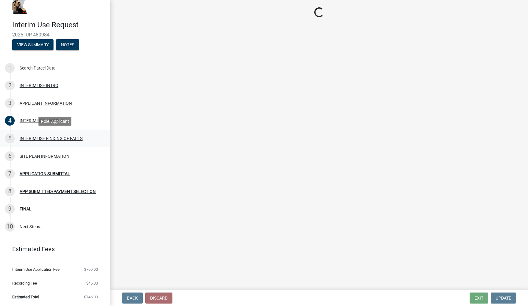
select select "ab8e6bc7-69ff-43e7-8eeb-01031d290518"
select select "8ce5ef27-4cae-46a1-a163-0b3401dda77e"
select select "12509f6a-ea6b-4484-b296-cd76aa402065"
select select "28d16b6d-1f90-4099-aad2-eae278ee8774"
select select "c2448a5d-127b-4a2b-acc3-4b0b70dc7476"
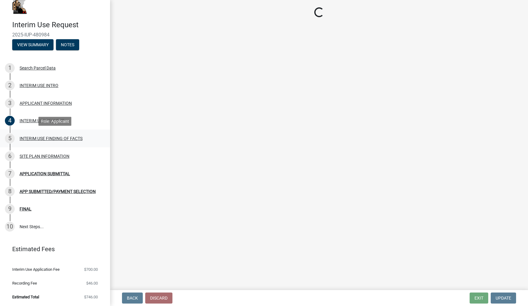
select select "d8c831b6-4f37-4d14-9352-474617a0aee5"
select select "2fa36ebf-bddc-4012-bed5-fe44ac92797b"
select select "7c19be10-f0c9-4b91-8fe4-4f8210c7560e"
select select "230dbae8-8d17-4c74-a1bf-bf40bf6aafdb"
select select "9c0bd83b-335e-4f95-a617-04bd9d4fd7a4"
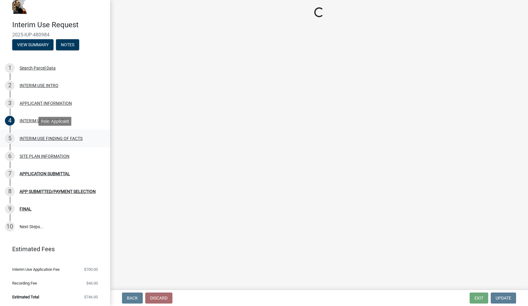
select select "0093c9ac-e1f5-4bc1-ace9-c325843d9441"
select select "49da60b2-56f6-42cf-9717-786700494c8c"
select select "cfdf2d8e-0508-42c2-b0ce-d21779370154"
select select "efba7ff1-e0ba-4279-b0bb-eac6d6dff2b7"
select select "bfc17fd0-8ca0-4935-bac4-e219785c9da4"
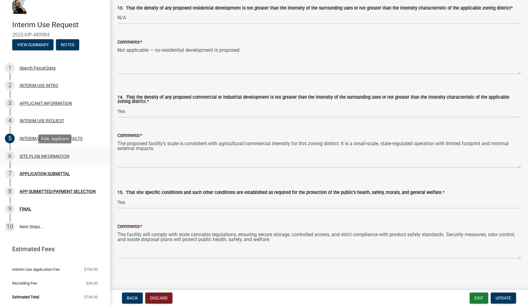
click at [49, 156] on div "SITE PLAN INFORMATION" at bounding box center [45, 156] width 50 height 4
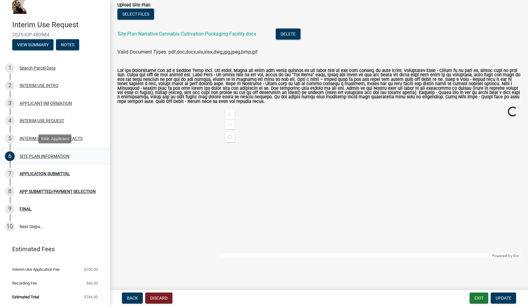
scroll to position [56, 0]
click at [48, 174] on div "APPLICATION SUBMITTAL" at bounding box center [45, 173] width 50 height 4
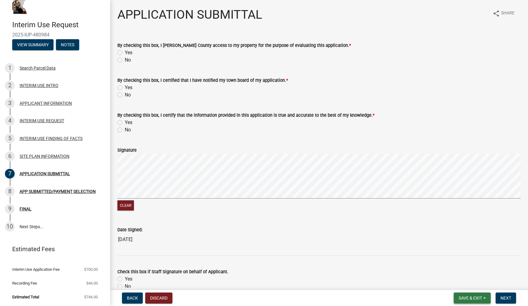
click at [459, 298] on span "Save & Exit" at bounding box center [471, 297] width 24 height 5
click at [457, 282] on button "Save & Exit" at bounding box center [466, 281] width 49 height 15
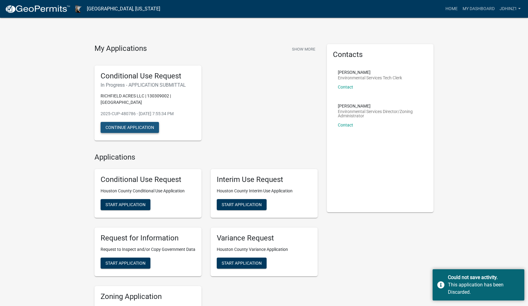
click at [144, 128] on button "Continue Application" at bounding box center [130, 127] width 58 height 11
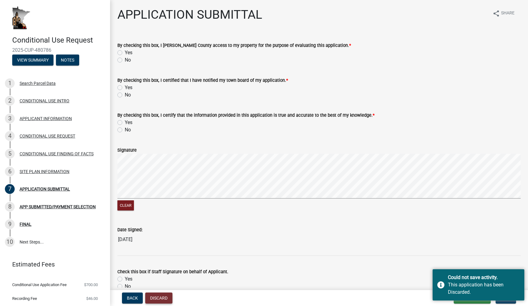
click at [164, 295] on button "Discard" at bounding box center [158, 297] width 27 height 11
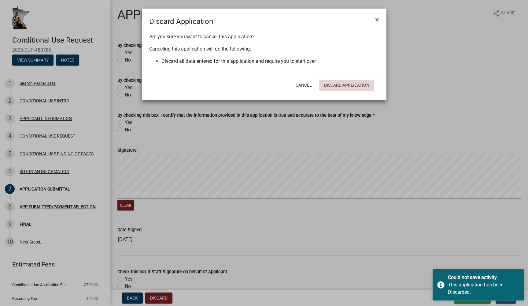
click at [339, 86] on button "Discard Application" at bounding box center [346, 85] width 55 height 11
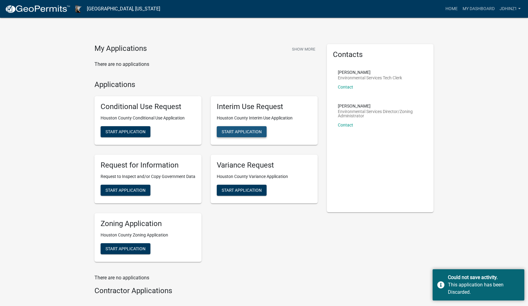
click at [255, 130] on span "Start Application" at bounding box center [242, 131] width 40 height 5
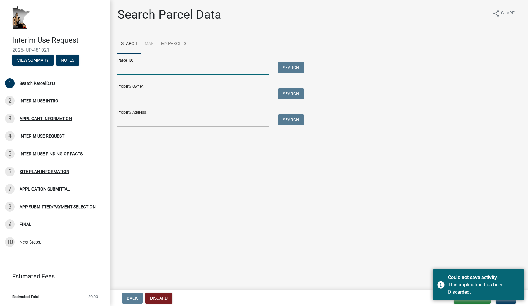
click at [162, 66] on input "Parcel ID:" at bounding box center [192, 68] width 151 height 13
paste input "130309002"
type input "130309002"
click at [280, 71] on button "Search" at bounding box center [291, 67] width 26 height 11
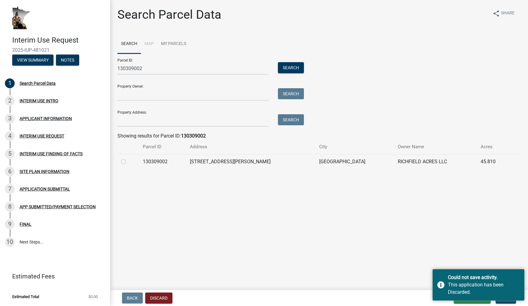
click at [129, 161] on div at bounding box center [128, 161] width 14 height 7
click at [128, 158] on label at bounding box center [128, 158] width 0 height 0
click at [128, 161] on input "radio" at bounding box center [130, 160] width 4 height 4
radio input "true"
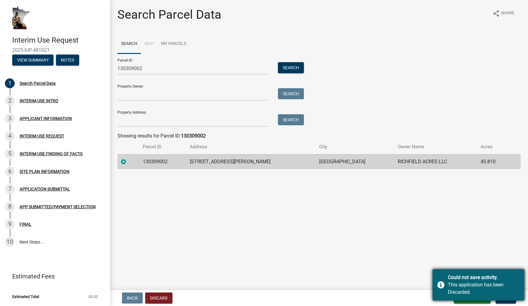
click at [446, 282] on div "Could not save activity. This application has been Discarded." at bounding box center [479, 284] width 92 height 31
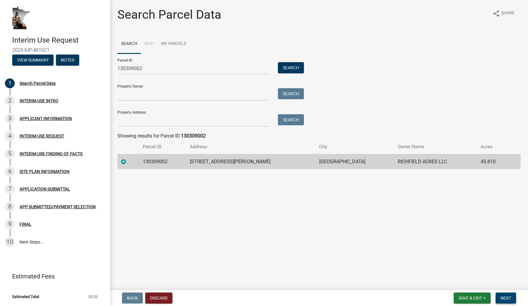
click at [502, 296] on span "Next" at bounding box center [506, 297] width 11 height 5
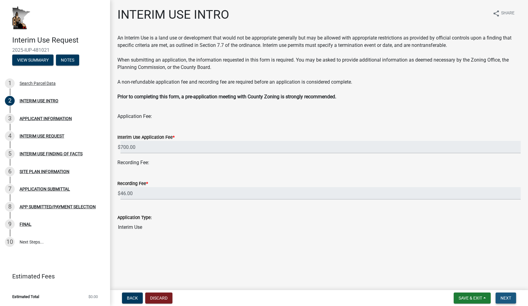
click at [510, 299] on span "Next" at bounding box center [506, 297] width 11 height 5
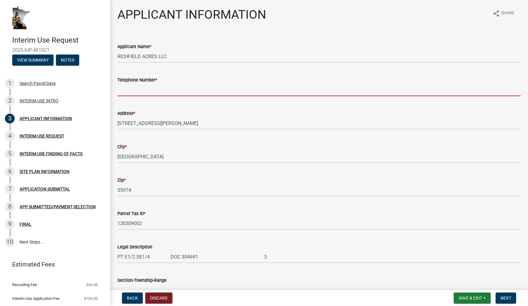
click at [175, 89] on input "Telephone Number *" at bounding box center [318, 90] width 403 height 13
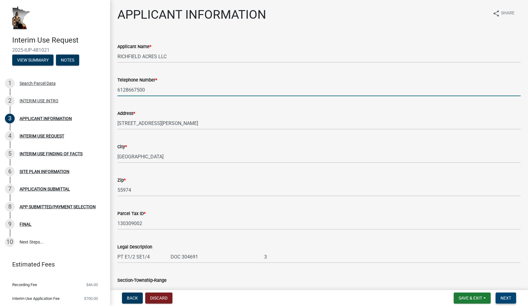
type input "6128667500"
click at [503, 299] on span "Next" at bounding box center [506, 297] width 11 height 5
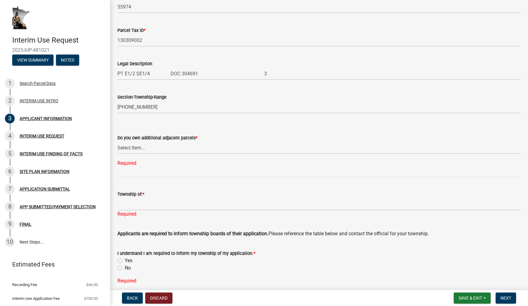
scroll to position [187, 0]
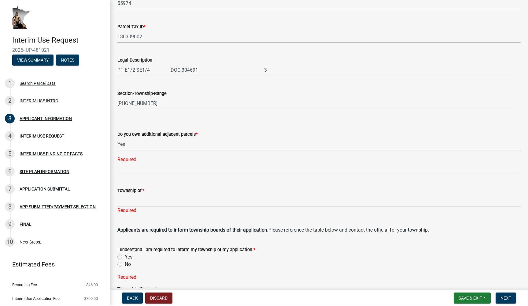
select select "a6ebd642-7a60-45b2-b886-40a169493c56"
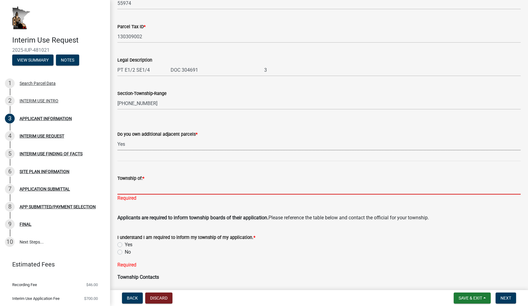
click at [154, 188] on input "Township of: *" at bounding box center [318, 188] width 403 height 13
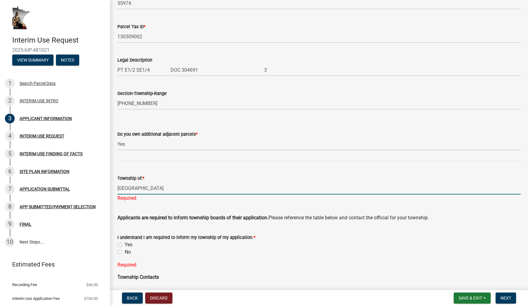
type input "[GEOGRAPHIC_DATA]"
click at [118, 244] on div "I understand I am required to inform my township of my application. * Yes No" at bounding box center [318, 244] width 403 height 22
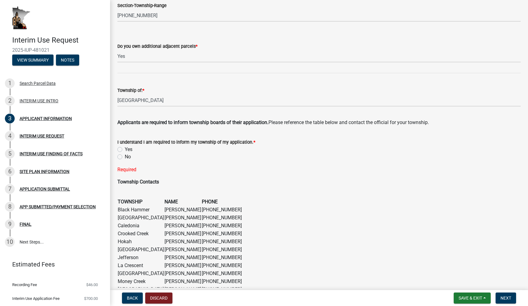
scroll to position [279, 0]
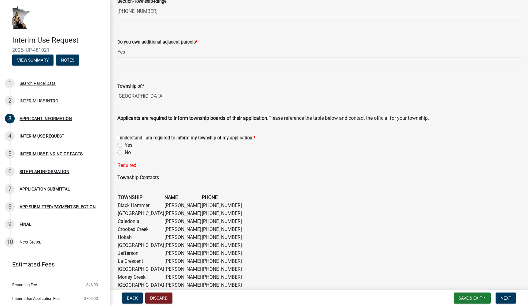
click at [125, 143] on label "Yes" at bounding box center [129, 144] width 8 height 7
click at [125, 143] on input "Yes" at bounding box center [127, 143] width 4 height 4
radio input "true"
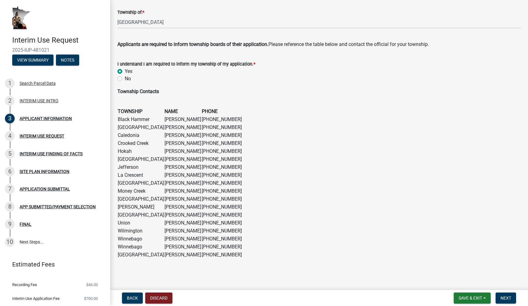
scroll to position [352, 0]
click at [510, 298] on span "Next" at bounding box center [506, 297] width 11 height 5
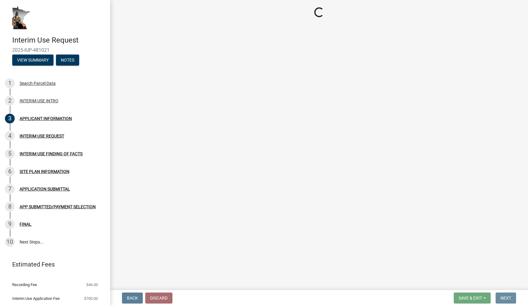
scroll to position [0, 0]
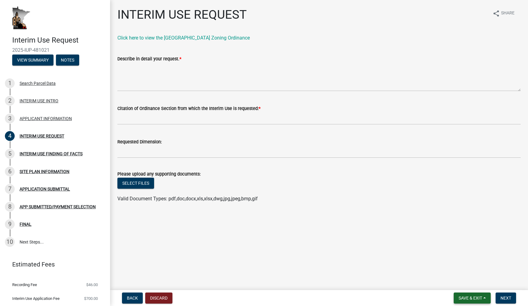
click at [481, 302] on button "Save & Exit" at bounding box center [472, 297] width 37 height 11
click at [471, 269] on button "Save" at bounding box center [466, 267] width 49 height 15
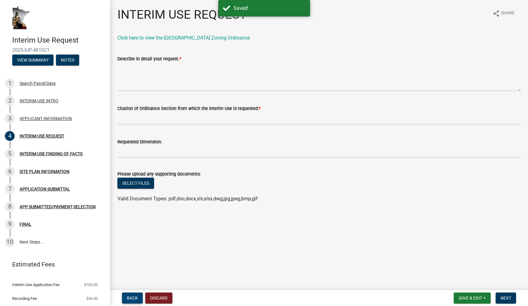
click at [133, 296] on span "Back" at bounding box center [132, 297] width 11 height 5
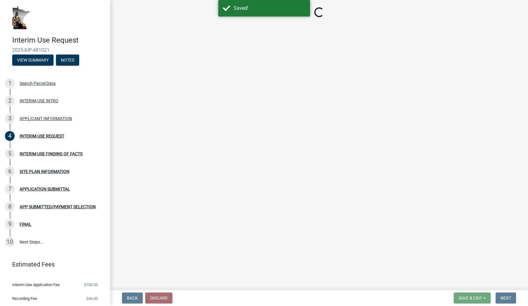
select select "a6ebd642-7a60-45b2-b886-40a169493c56"
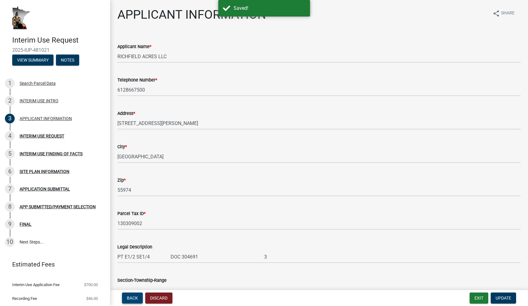
click at [133, 297] on span "Back" at bounding box center [132, 297] width 11 height 5
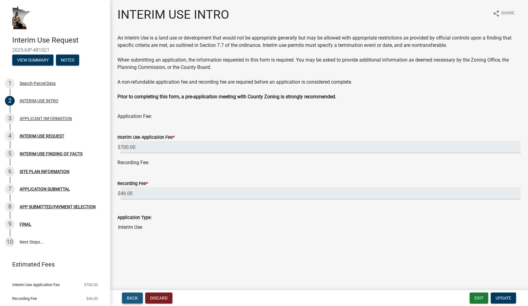
click at [130, 296] on span "Back" at bounding box center [132, 297] width 11 height 5
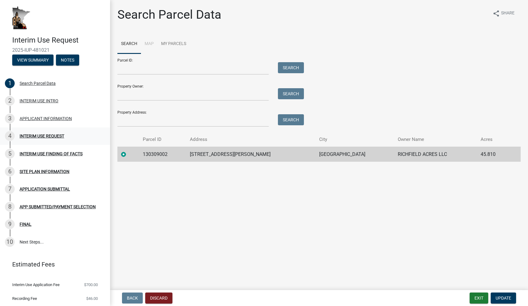
click at [54, 136] on div "INTERIM USE REQUEST" at bounding box center [42, 136] width 45 height 4
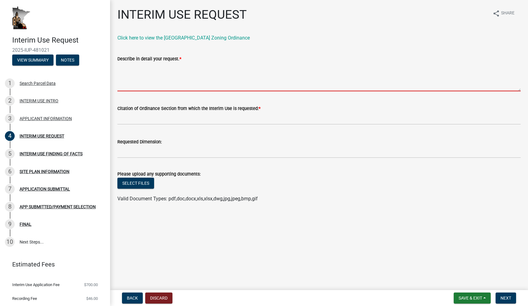
click at [180, 84] on textarea "Describe in detail your request. *" at bounding box center [318, 76] width 403 height 29
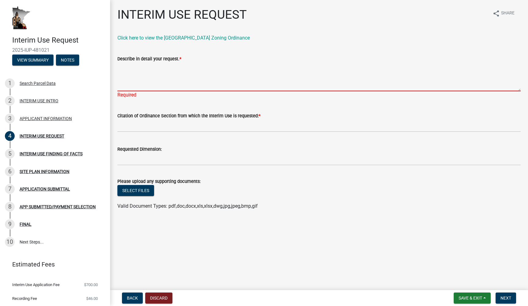
paste textarea "The proposed interim use is for the establishment of a small-scale cannabis cul…"
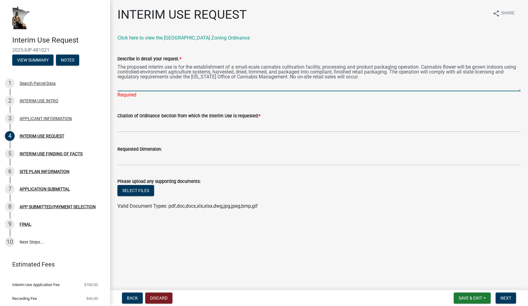
type textarea "The proposed interim use is for the establishment of a small-scale cannabis cul…"
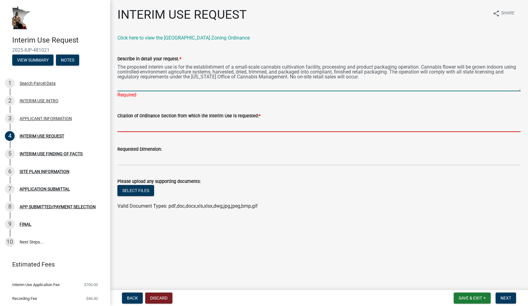
click at [220, 126] on wm-data-entity-input "Citation of Ordinance Section from which the Interim Use is requested: *" at bounding box center [318, 119] width 403 height 33
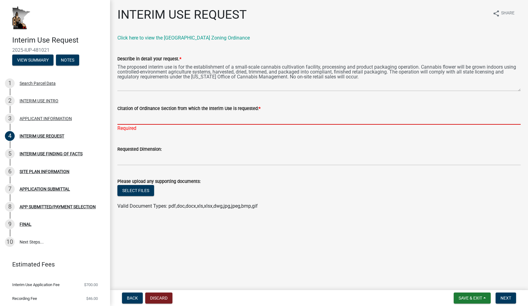
paste input "Section 14.4 Subdivision 1 Subsection 15; Cannabis Ordinance Section 3.2.9"
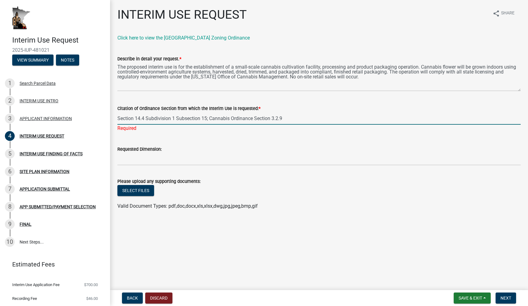
type input "Section 14.4 Subdivision 1 Subsection 15; Cannabis Ordinance Section 3.2.9"
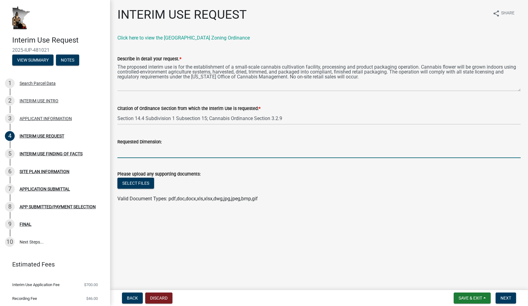
click at [158, 161] on wm-data-entity-input "Requested Dimension:" at bounding box center [318, 145] width 403 height 33
type input "3200sqft"
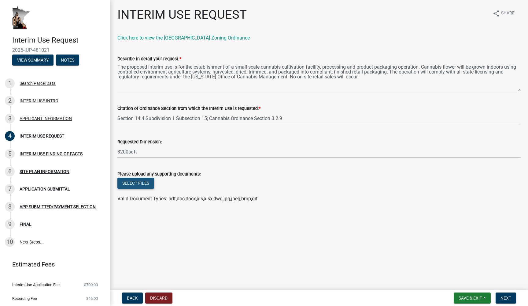
click at [140, 184] on button "Select files" at bounding box center [135, 182] width 37 height 11
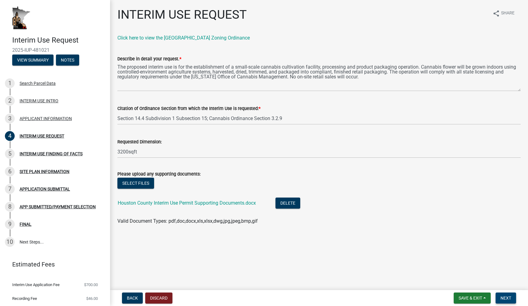
click at [506, 299] on span "Next" at bounding box center [506, 297] width 11 height 5
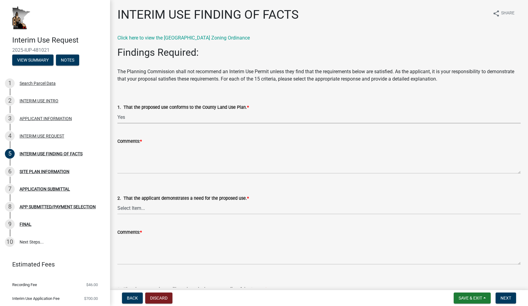
select select "ab8e6bc7-69ff-43e7-8eeb-01031d290518"
click at [48, 134] on div "INTERIM USE REQUEST" at bounding box center [42, 136] width 45 height 4
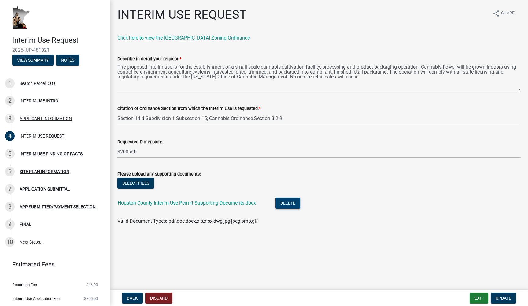
click at [290, 203] on button "Delete" at bounding box center [288, 202] width 25 height 11
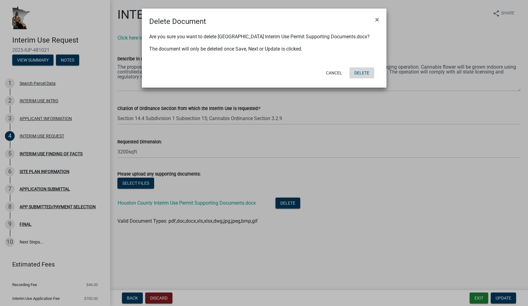
click at [361, 71] on button "Delete" at bounding box center [362, 72] width 25 height 11
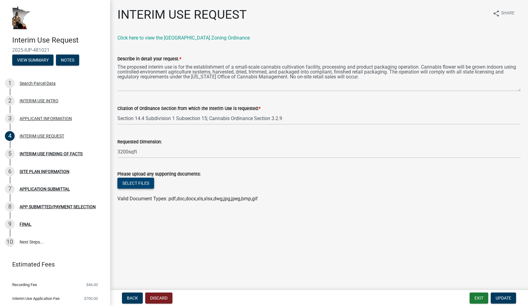
click at [137, 183] on button "Select files" at bounding box center [135, 182] width 37 height 11
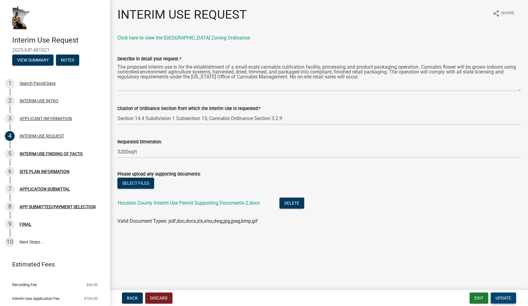
click at [500, 296] on span "Update" at bounding box center [504, 297] width 16 height 5
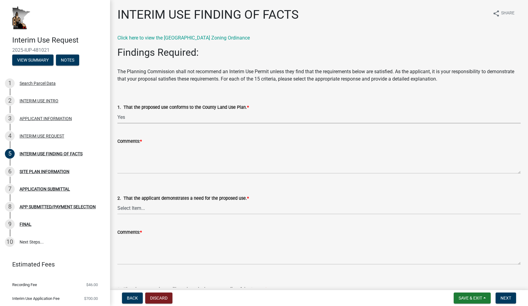
select select "ab8e6bc7-69ff-43e7-8eeb-01031d290518"
click at [151, 164] on textarea "Comments: *" at bounding box center [318, 159] width 403 height 29
paste textarea "The proposed cannabis grow and packaging facility is consistent with the County…"
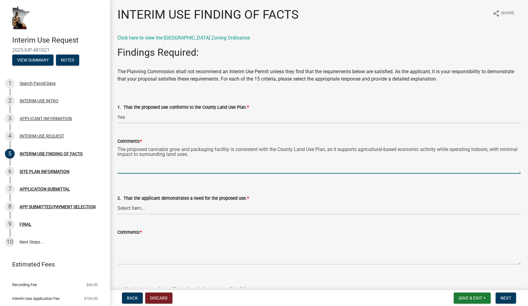
type textarea "The proposed cannabis grow and packaging facility is consistent with the County…"
select select "8ce5ef27-4cae-46a1-a163-0b3401dda77e"
click at [179, 166] on textarea "The proposed cannabis grow and packaging facility is consistent with the County…" at bounding box center [318, 159] width 403 height 29
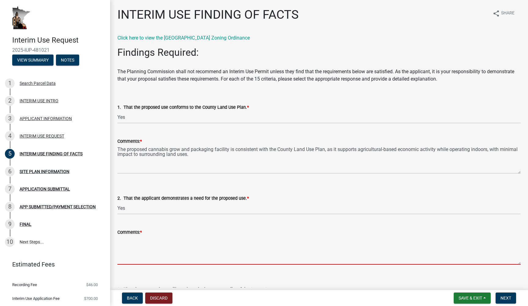
click at [158, 239] on textarea "Comments: *" at bounding box center [318, 250] width 403 height 29
paste textarea "A IUP is required under zoning to establish a licensed cannabis cultivation and…"
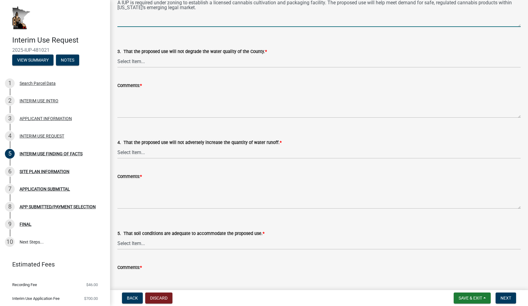
scroll to position [227, 0]
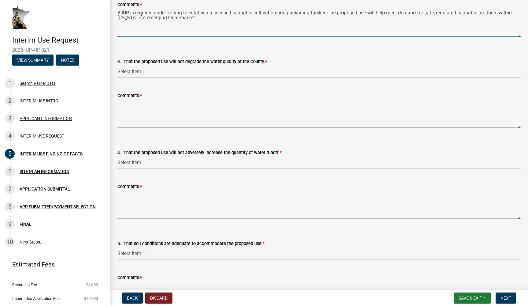
type textarea "A IUP is required under zoning to establish a licensed cannabis cultivation and…"
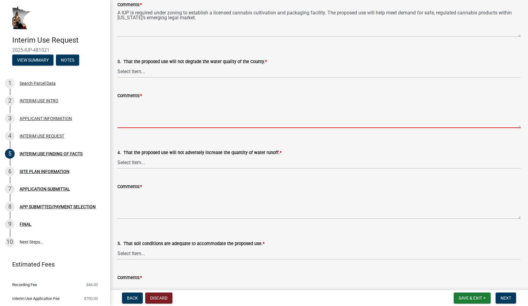
click at [151, 115] on textarea "Comments: *" at bounding box center [318, 113] width 403 height 29
paste textarea "Water used for cultivation will be supplied from a permitted well. A closed-loo…"
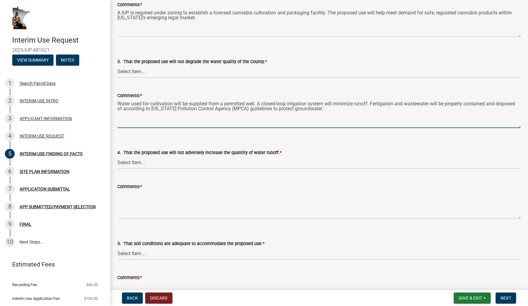
type textarea "Water used for cultivation will be supplied from a permitted well. A closed-loo…"
select select "12509f6a-ea6b-4484-b296-cd76aa402065"
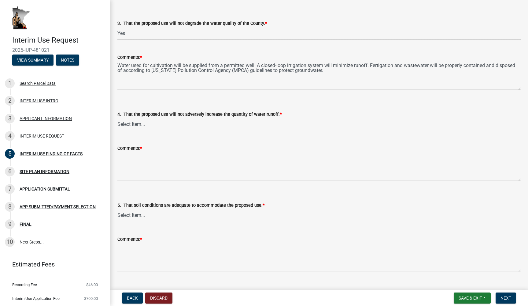
scroll to position [298, 0]
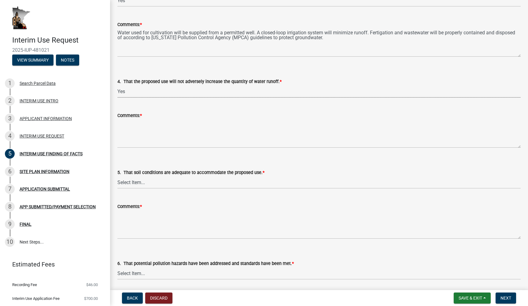
select select "28d16b6d-1f90-4099-aad2-eae278ee8774"
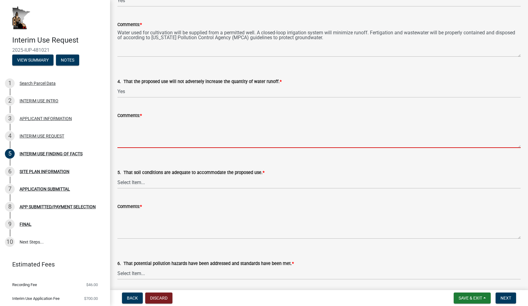
click at [144, 136] on textarea "Comments: *" at bounding box center [318, 133] width 403 height 29
paste textarea "The facility is fully indoors; water use and runoff are tightly controlled. Sto…"
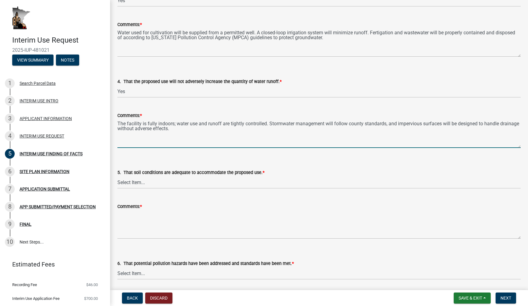
type textarea "The facility is fully indoors; water use and runoff are tightly controlled. Sto…"
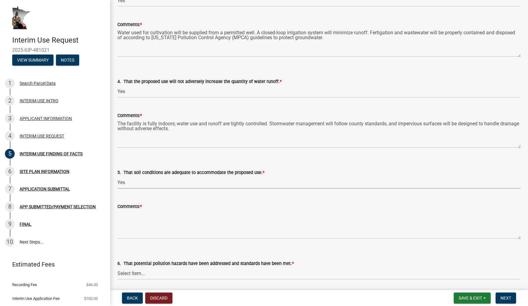
select select "c2448a5d-127b-4a2b-acc3-4b0b70dc7476"
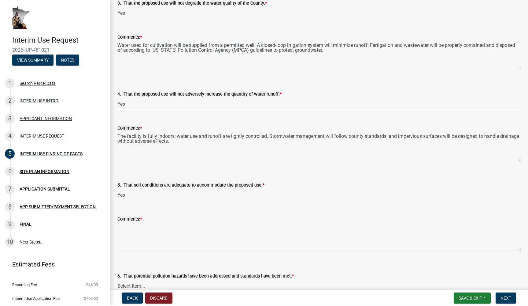
scroll to position [379, 0]
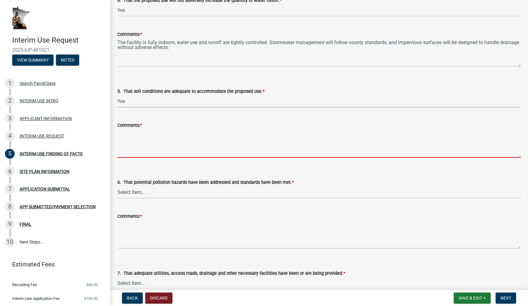
click at [136, 156] on textarea "Comments: *" at bounding box center [318, 143] width 403 height 29
paste textarea "Soil conditions on-site are suitable for the facility footprint. Because cultiv…"
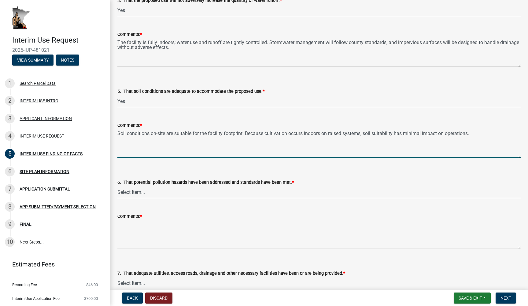
type textarea "Soil conditions on-site are suitable for the facility footprint. Because cultiv…"
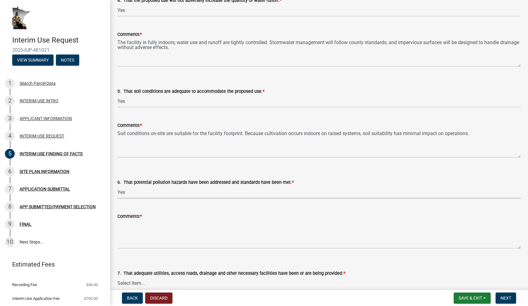
select select "d8c831b6-4f37-4d14-9352-474617a0aee5"
click at [135, 228] on textarea "Comments: *" at bounding box center [318, 234] width 403 height 29
paste textarea "No hazardous chemicals will be stored or used beyond standard agricultural nutr…"
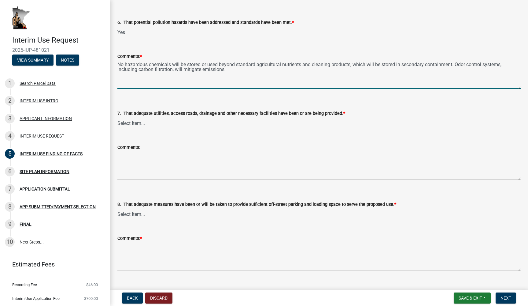
scroll to position [540, 0]
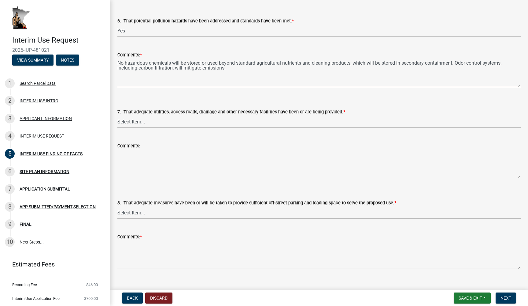
type textarea "No hazardous chemicals will be stored or used beyond standard agricultural nutr…"
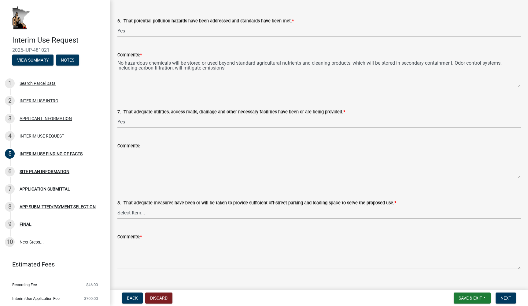
select select "2fa36ebf-bddc-4012-bed5-fe44ac92797b"
click at [148, 162] on textarea "Comments:" at bounding box center [318, 163] width 403 height 29
paste textarea "The site has adequate access via an existing county road, with sufficient capac…"
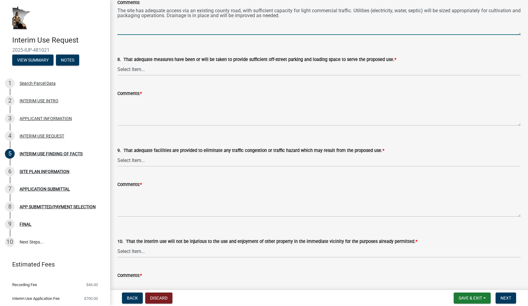
scroll to position [685, 0]
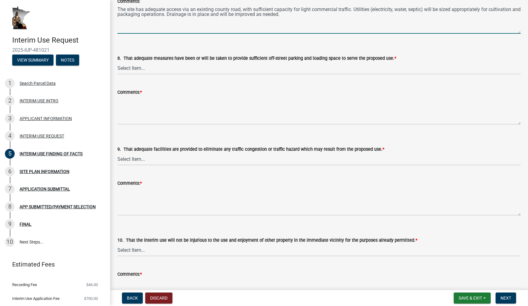
type textarea "The site has adequate access via an existing county road, with sufficient capac…"
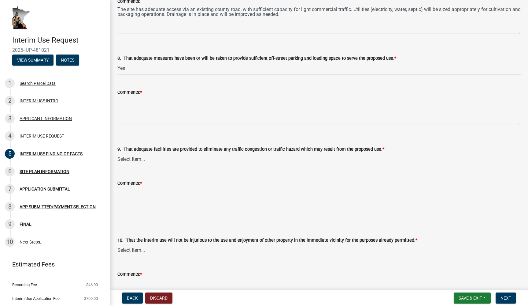
select select "7c19be10-f0c9-4b91-8fe4-4f8210c7560e"
click at [141, 108] on textarea "Comments: *" at bounding box center [318, 110] width 403 height 29
paste textarea "Adequate off-street parking will be provided for staff. A designated loading/un…"
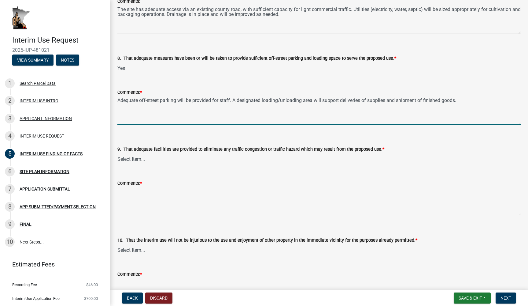
type textarea "Adequate off-street parking will be provided for staff. A designated loading/un…"
select select "230dbae8-8d17-4c74-a1bf-bf40bf6aafdb"
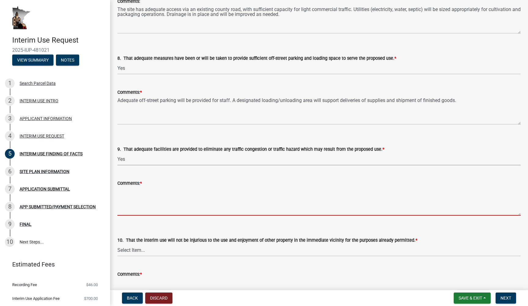
click at [149, 209] on textarea "Comments: *" at bounding box center [318, 201] width 403 height 29
paste textarea "Traffic will be limited to employee vehicles and occasional commercial deliveri…"
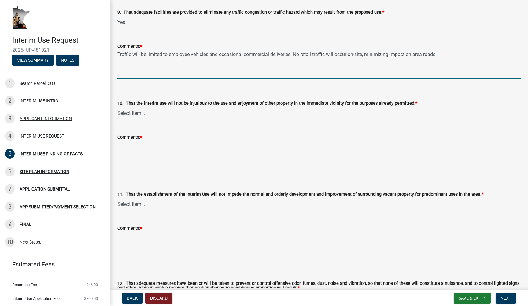
scroll to position [838, 0]
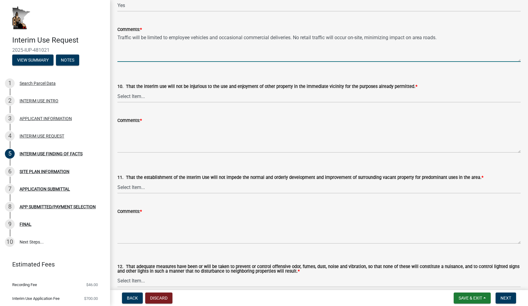
type textarea "Traffic will be limited to employee vehicles and occasional commercial deliveri…"
select select "9c0bd83b-335e-4f95-a617-04bd9d4fd7a4"
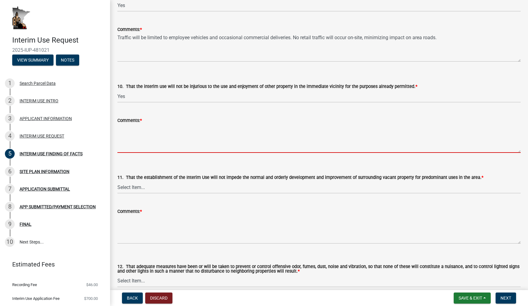
click at [149, 134] on textarea "Comments: *" at bounding box center [318, 138] width 403 height 29
paste textarea "The facility is self-contained indoors and will not affect neighbors’ use or en…"
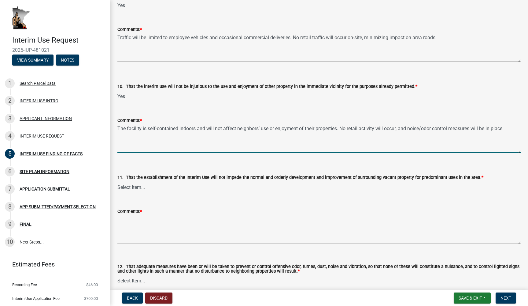
type textarea "The facility is self-contained indoors and will not affect neighbors’ use or en…"
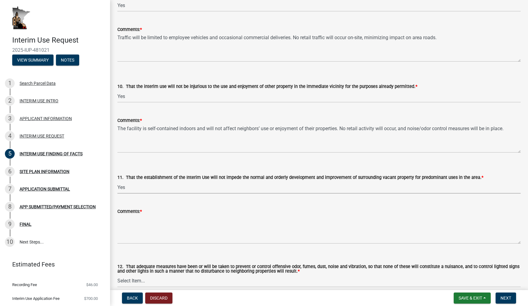
select select "0093c9ac-e1f5-4bc1-ace9-c325843d9441"
click at [149, 230] on textarea "Comments: *" at bounding box center [318, 229] width 403 height 29
paste textarea "The use will not impede surrounding property development. The facility footprin…"
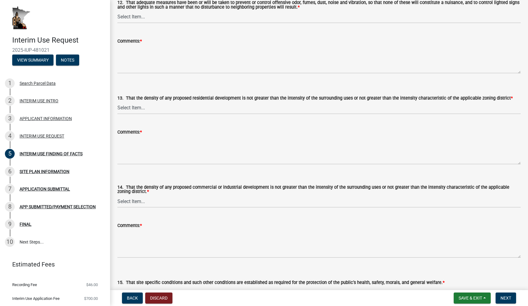
scroll to position [1091, 0]
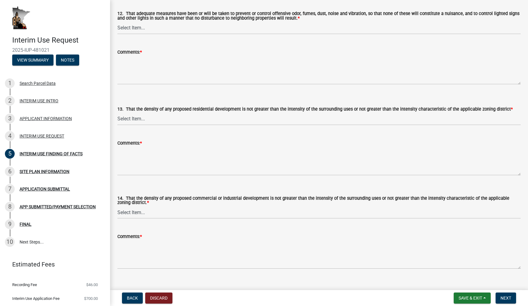
type textarea "The use will not impede surrounding property development. The facility footprin…"
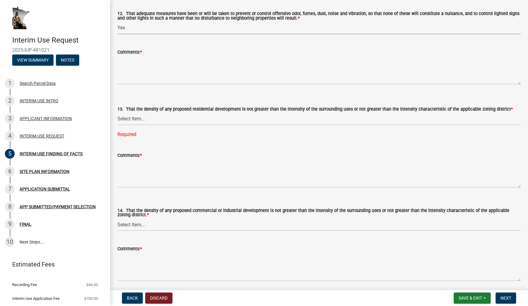
select select "49da60b2-56f6-42cf-9717-786700494c8c"
click at [145, 66] on textarea "Comments: *" at bounding box center [318, 70] width 403 height 29
paste textarea "State-of-the-art odor mitigation (carbon scrubbers, negative pressure systems) …"
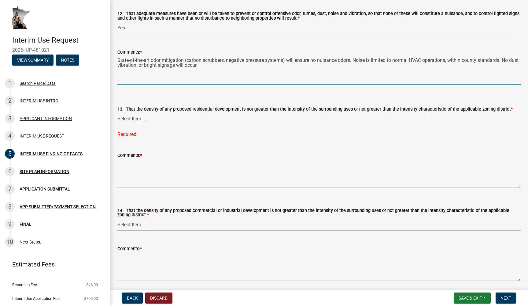
type textarea "State-of-the-art odor mitigation (carbon scrubbers, negative pressure systems) …"
select select "cfdf2d8e-0508-42c2-b0ce-d21779370154"
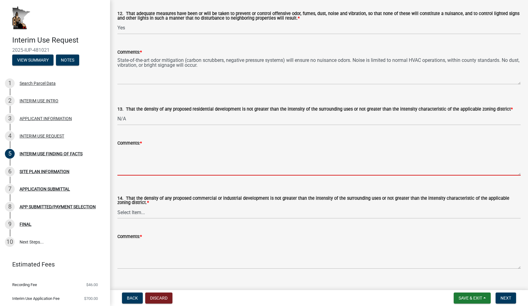
click at [134, 175] on textarea "Comments: *" at bounding box center [318, 161] width 403 height 29
paste textarea "Not applicable — no residential development is proposed."
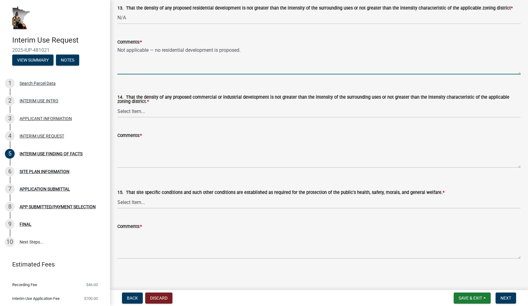
scroll to position [0, 0]
type textarea "Not applicable — no residential development is proposed."
select select "efba7ff1-e0ba-4279-b0bb-eac6d6dff2b7"
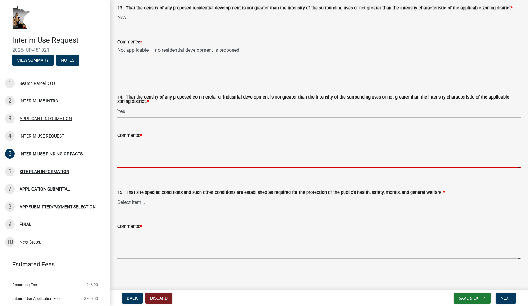
click at [145, 151] on textarea "Comments: *" at bounding box center [318, 153] width 403 height 29
paste textarea "The proposed facility’s scale is consistent with agricultural/commercial intens…"
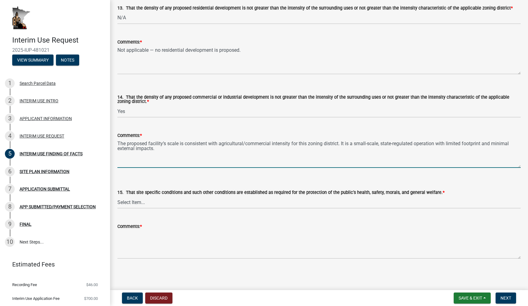
type textarea "The proposed facility’s scale is consistent with agricultural/commercial intens…"
select select "bfc17fd0-8ca0-4935-bac4-e219785c9da4"
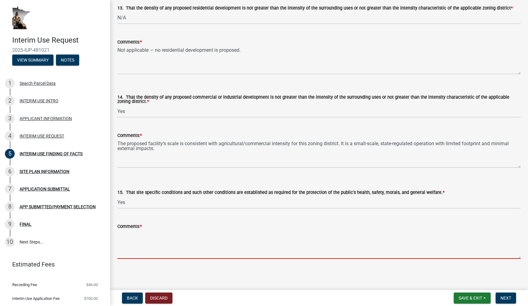
click at [137, 246] on textarea "Comments: *" at bounding box center [318, 244] width 403 height 29
paste textarea "The facility will comply with state cannabis regulations, ensuring secure stora…"
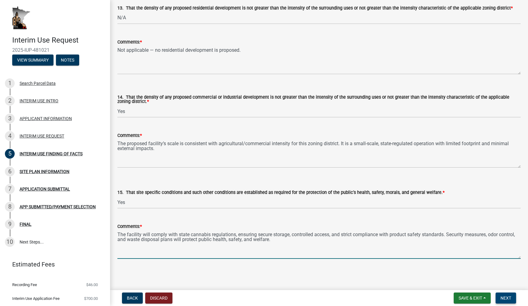
type textarea "The facility will comply with state cannabis regulations, ensuring secure stora…"
click at [504, 295] on span "Next" at bounding box center [506, 297] width 11 height 5
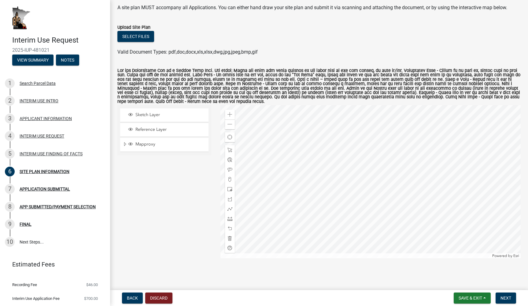
scroll to position [34, 0]
click at [136, 35] on button "Select files" at bounding box center [135, 36] width 37 height 11
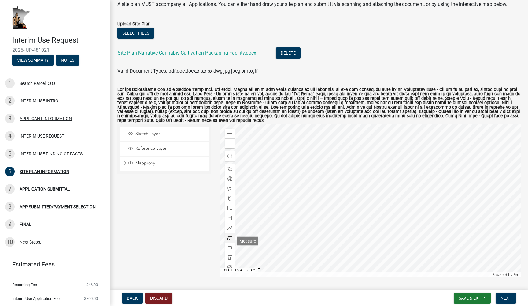
click at [229, 240] on span at bounding box center [230, 237] width 5 height 5
click at [227, 173] on div at bounding box center [230, 169] width 10 height 10
click at [230, 230] on span at bounding box center [230, 227] width 5 height 5
click at [211, 54] on link "Site Plan Narrative Cannabis Cultivation Packaging Facility.docx" at bounding box center [187, 53] width 139 height 6
click at [229, 259] on span at bounding box center [230, 256] width 5 height 5
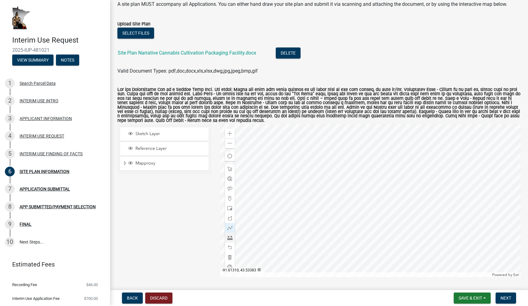
click at [230, 239] on span at bounding box center [230, 237] width 5 height 5
click at [232, 250] on span at bounding box center [230, 247] width 5 height 5
click at [188, 136] on span "Sketch Layer" at bounding box center [170, 134] width 72 height 6
click at [181, 170] on div "Mapproxy" at bounding box center [164, 164] width 88 height 14
click at [159, 166] on span "Mapproxy" at bounding box center [170, 163] width 72 height 6
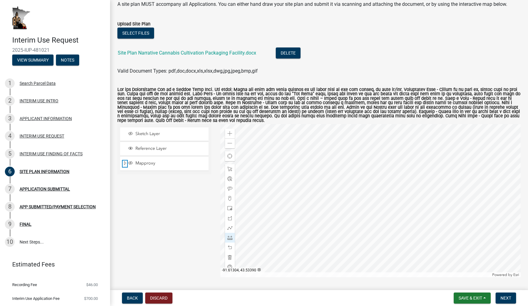
click at [125, 166] on span "Expand" at bounding box center [125, 163] width 5 height 6
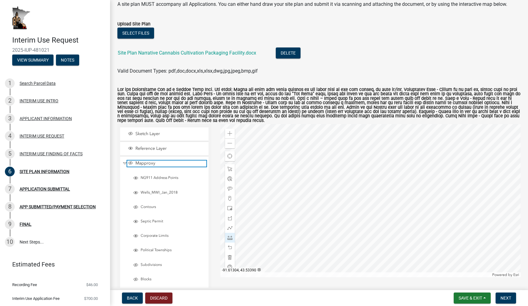
click at [129, 165] on span "Layer List" at bounding box center [130, 162] width 5 height 5
click at [131, 136] on span "Layer List" at bounding box center [130, 133] width 5 height 5
click at [125, 165] on span "Collapse" at bounding box center [125, 163] width 5 height 6
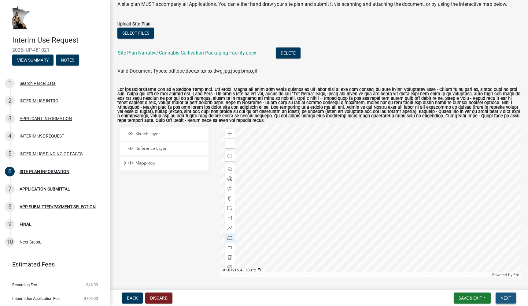
click at [507, 295] on span "Next" at bounding box center [506, 297] width 11 height 5
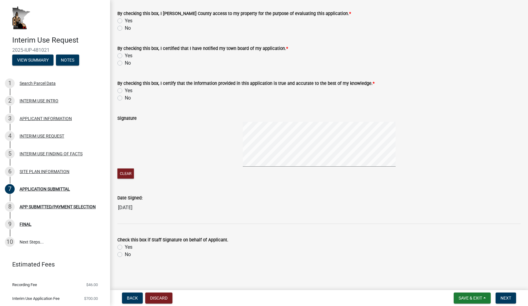
scroll to position [32, 0]
click at [125, 20] on label "Yes" at bounding box center [129, 20] width 8 height 7
click at [125, 20] on input "Yes" at bounding box center [127, 19] width 4 height 4
radio input "true"
click at [125, 55] on label "Yes" at bounding box center [129, 55] width 8 height 7
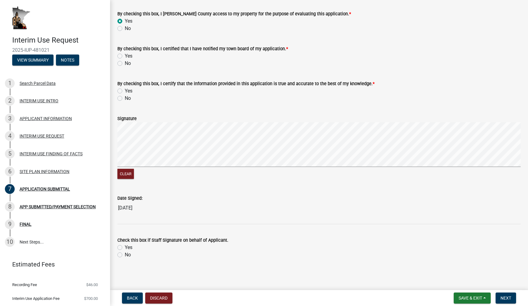
click at [125, 55] on input "Yes" at bounding box center [127, 54] width 4 height 4
radio input "true"
click at [125, 89] on label "Yes" at bounding box center [129, 90] width 8 height 7
click at [125, 89] on input "Yes" at bounding box center [127, 89] width 4 height 4
radio input "true"
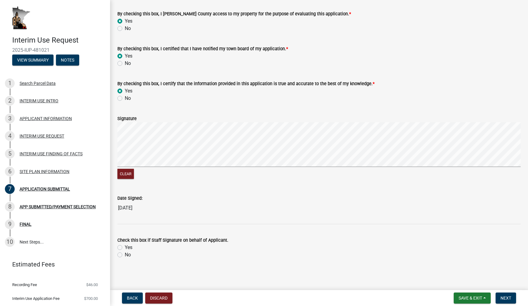
scroll to position [0, 0]
click at [464, 296] on span "Save & Exit" at bounding box center [471, 297] width 24 height 5
click at [464, 283] on button "Save & Exit" at bounding box center [466, 281] width 49 height 15
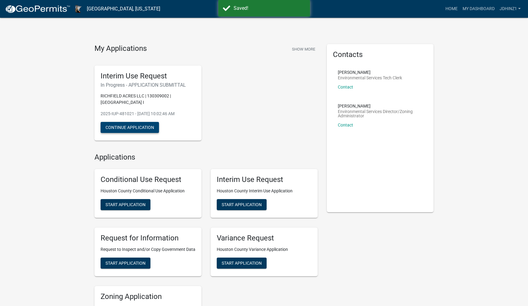
click at [147, 128] on button "Continue Application" at bounding box center [130, 127] width 58 height 11
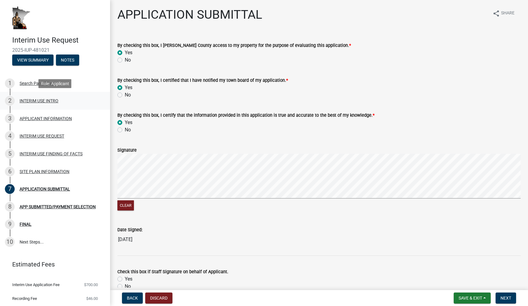
click at [40, 101] on div "INTERIM USE INTRO" at bounding box center [39, 100] width 39 height 4
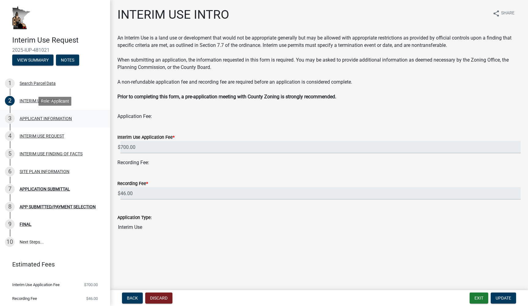
scroll to position [2, 0]
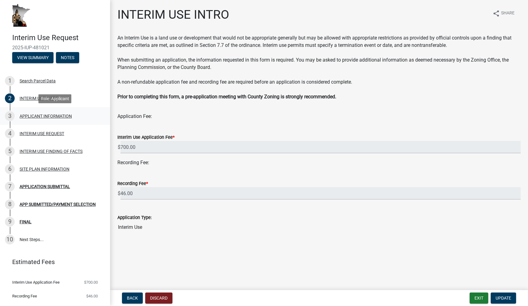
click at [42, 118] on div "3 APPLICANT INFORMATION" at bounding box center [52, 116] width 95 height 10
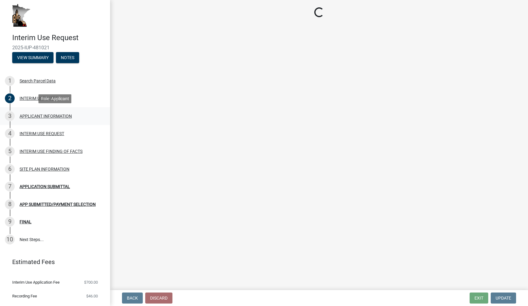
select select "a6ebd642-7a60-45b2-b886-40a169493c56"
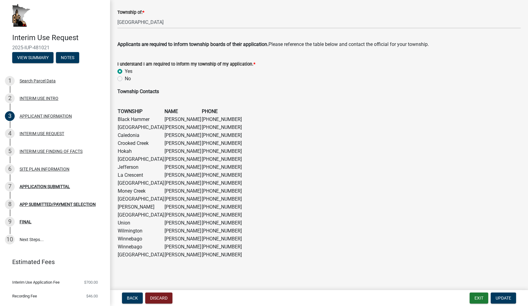
scroll to position [352, 0]
click at [43, 134] on div "INTERIM USE REQUEST" at bounding box center [42, 133] width 45 height 4
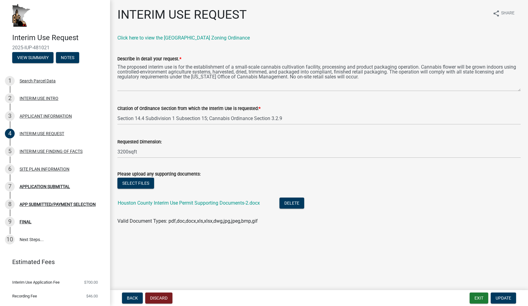
scroll to position [0, 0]
click at [57, 151] on div "INTERIM USE FINDING OF FACTS" at bounding box center [51, 151] width 63 height 4
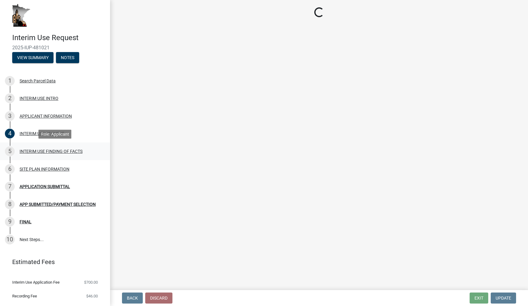
select select "ab8e6bc7-69ff-43e7-8eeb-01031d290518"
select select "8ce5ef27-4cae-46a1-a163-0b3401dda77e"
select select "12509f6a-ea6b-4484-b296-cd76aa402065"
select select "28d16b6d-1f90-4099-aad2-eae278ee8774"
select select "c2448a5d-127b-4a2b-acc3-4b0b70dc7476"
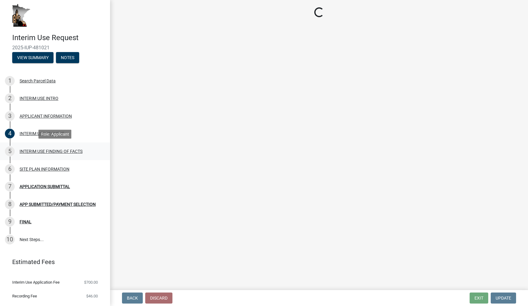
select select "d8c831b6-4f37-4d14-9352-474617a0aee5"
select select "2fa36ebf-bddc-4012-bed5-fe44ac92797b"
select select "7c19be10-f0c9-4b91-8fe4-4f8210c7560e"
select select "230dbae8-8d17-4c74-a1bf-bf40bf6aafdb"
select select "9c0bd83b-335e-4f95-a617-04bd9d4fd7a4"
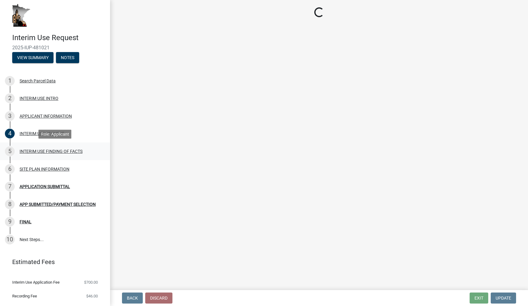
select select "0093c9ac-e1f5-4bc1-ace9-c325843d9441"
select select "49da60b2-56f6-42cf-9717-786700494c8c"
select select "cfdf2d8e-0508-42c2-b0ce-d21779370154"
select select "efba7ff1-e0ba-4279-b0bb-eac6d6dff2b7"
select select "bfc17fd0-8ca0-4935-bac4-e219785c9da4"
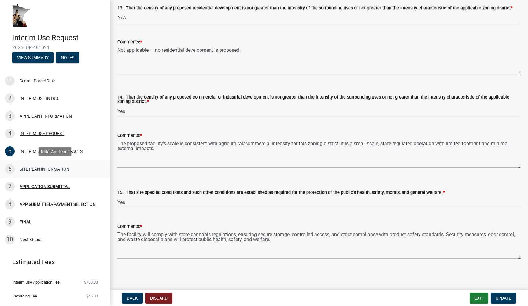
click at [55, 171] on div "SITE PLAN INFORMATION" at bounding box center [45, 169] width 50 height 4
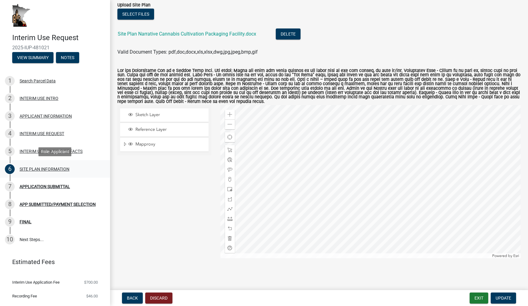
scroll to position [56, 0]
click at [150, 198] on div "Sketch Layer Reference Layer Mapproxy NG911 Address Points Wells_MWI_Jan_2018 C…" at bounding box center [164, 181] width 103 height 153
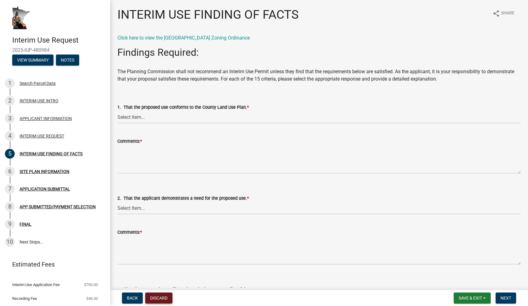
click at [166, 297] on button "Discard" at bounding box center [158, 297] width 27 height 11
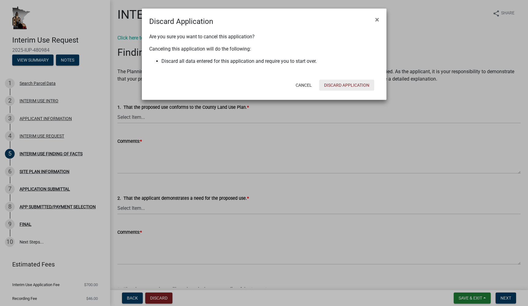
click at [337, 83] on button "Discard Application" at bounding box center [346, 85] width 55 height 11
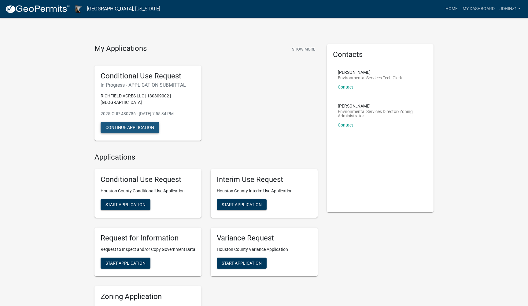
click at [135, 128] on button "Continue Application" at bounding box center [130, 127] width 58 height 11
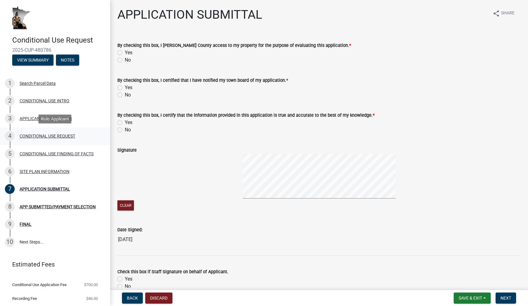
click at [55, 134] on div "CONDITIONAL USE REQUEST" at bounding box center [48, 136] width 56 height 4
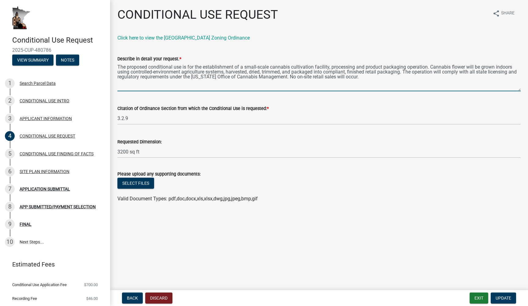
click at [136, 72] on textarea "The proposed conditional use is for the establishment of a small-scale cannabis…" at bounding box center [318, 76] width 403 height 29
click at [50, 152] on div "CONDITIONAL USE FINDING OF FACTS" at bounding box center [57, 153] width 74 height 4
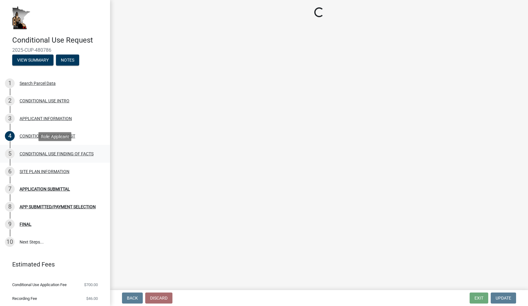
select select "99eea51c-4582-46db-aca9-44894f71f0ce"
select select "61793209-a1ec-472f-a492-410da64ce862"
select select "bbe331a3-870b-4612-a948-dba344a7f959"
select select "921a63c3-5453-4a1d-b2a9-4a34f3d91e6b"
select select "4687bf67-74c5-44eb-af7d-33ffa15e51c8"
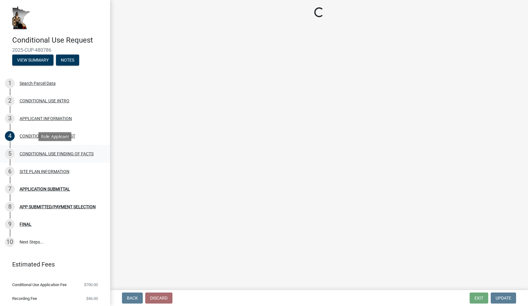
select select "255a1c03-863d-473f-9ff6-648494b1a3b0"
select select "173bc7eb-4b7a-4d4a-92d8-cddd734ea613"
select select "057fd17a-8547-4e52-960d-45e1a0caecce"
select select "91505056-e6e1-47c4-9484-741155308693"
select select "3e68082b-f99b-4c0e-8bf1-09a8b2c10533"
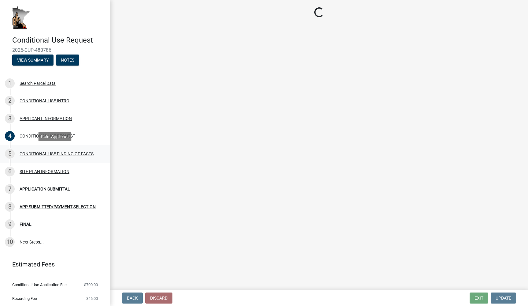
select select "418f71de-0758-4870-9d92-75e675f30c77"
select select "3c80f1dd-1d1d-47e8-aaaf-13f915436f61"
select select "6b95daef-ed87-4b85-851c-18efcd73427a"
select select "cdb4b177-fa5e-448c-b019-86d0bd7345e3"
select select "9896daf8-b4c5-4a8c-9933-817ae6eb8b6f"
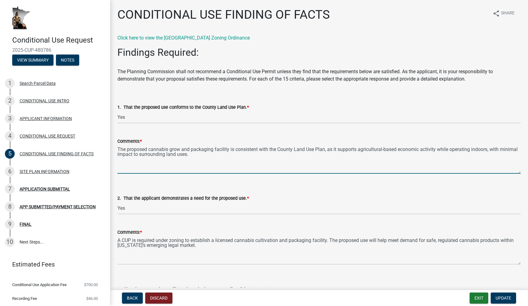
click at [159, 153] on textarea "The proposed cannabis grow and packaging facility is consistent with the County…" at bounding box center [318, 159] width 403 height 29
click at [158, 153] on textarea "The proposed cannabis grow and packaging facility is consistent with the County…" at bounding box center [318, 159] width 403 height 29
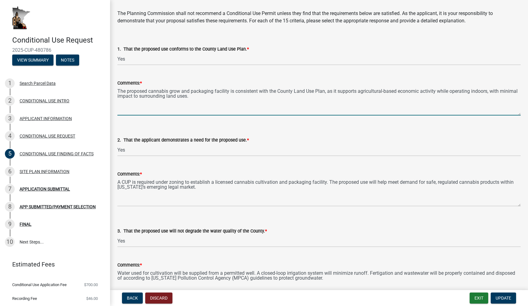
scroll to position [62, 0]
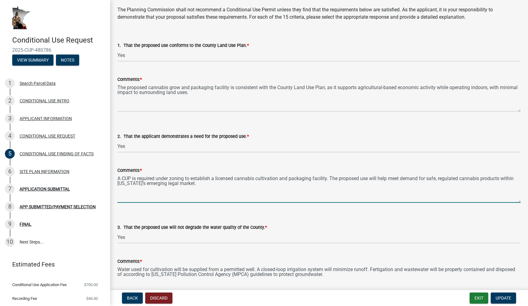
drag, startPoint x: 197, startPoint y: 187, endPoint x: 126, endPoint y: 171, distance: 72.7
click at [126, 171] on form "Comments: * A CUP is required under zoning to establish a licensed cannabis cul…" at bounding box center [318, 184] width 403 height 36
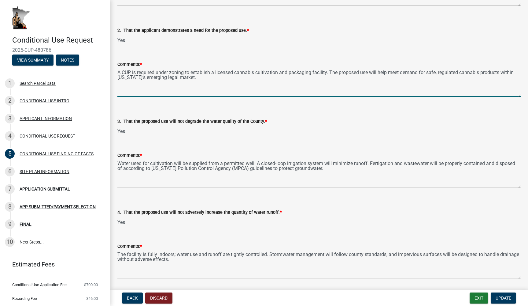
scroll to position [173, 0]
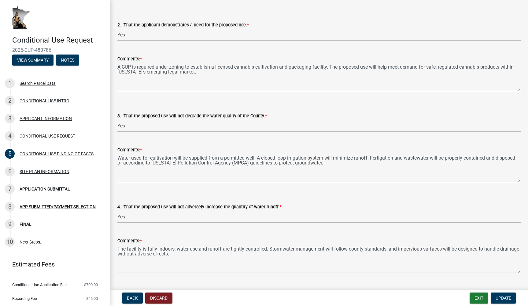
click at [154, 160] on textarea "Water used for cultivation will be supplied from a permitted well. A closed-loo…" at bounding box center [318, 167] width 403 height 29
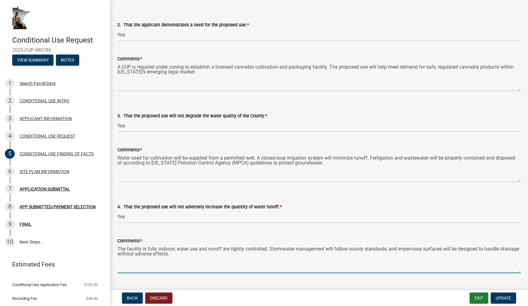
click at [160, 248] on textarea "The facility is fully indoors; water use and runoff are tightly controlled. Sto…" at bounding box center [318, 258] width 403 height 29
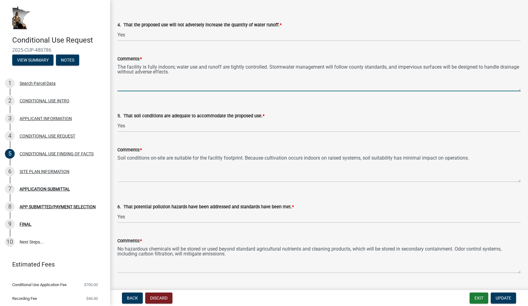
scroll to position [360, 0]
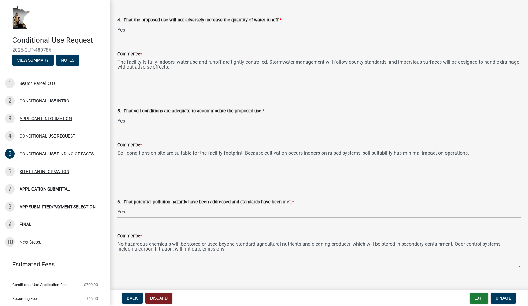
click at [162, 150] on textarea "Soil conditions on-site are suitable for the facility footprint. Because cultiv…" at bounding box center [318, 162] width 403 height 29
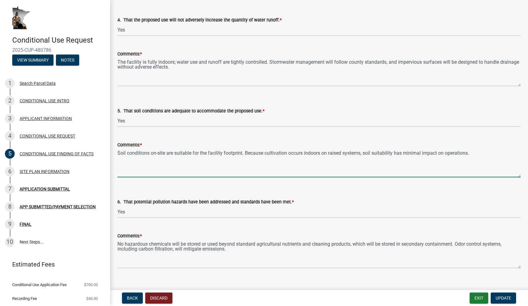
click at [162, 150] on textarea "Soil conditions on-site are suitable for the facility footprint. Because cultiv…" at bounding box center [318, 162] width 403 height 29
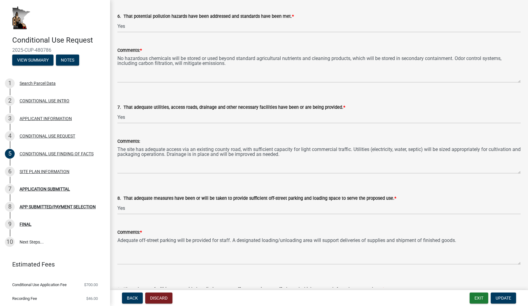
scroll to position [563, 0]
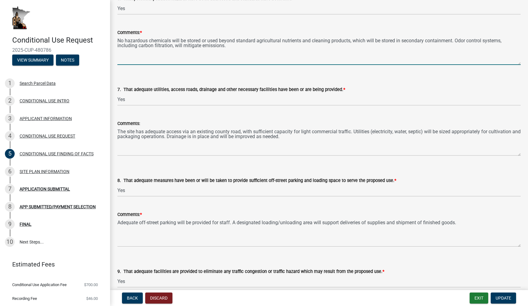
click at [176, 45] on textarea "No hazardous chemicals will be stored or used beyond standard agricultural nutr…" at bounding box center [318, 50] width 403 height 29
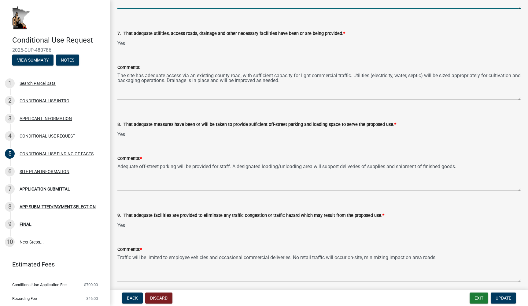
scroll to position [623, 0]
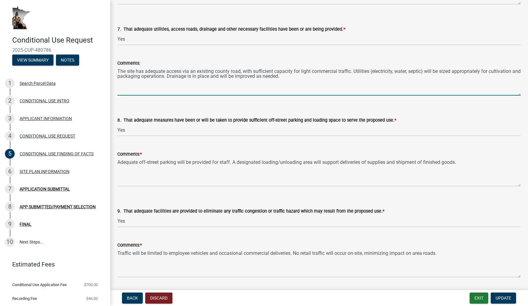
click at [163, 77] on textarea "The site has adequate access via an existing county road, with sufficient capac…" at bounding box center [318, 81] width 403 height 29
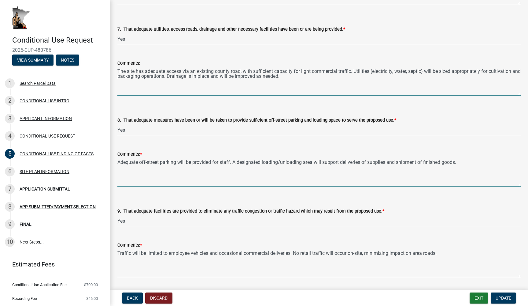
click at [160, 161] on textarea "Adequate off-street parking will be provided for staff. A designated loading/un…" at bounding box center [318, 172] width 403 height 29
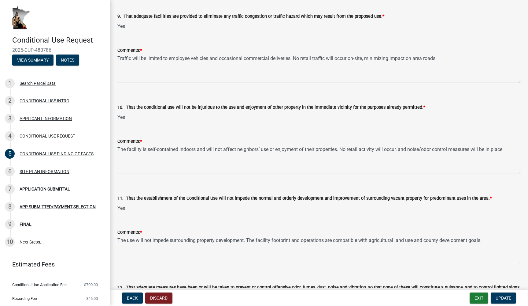
scroll to position [819, 0]
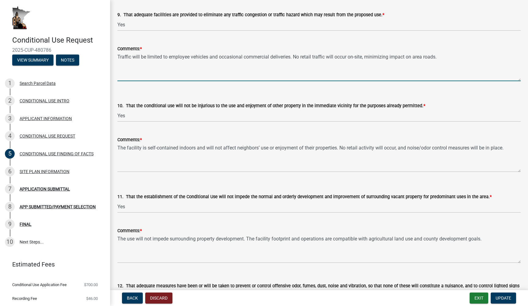
click at [170, 59] on textarea "Traffic will be limited to employee vehicles and occasional commercial deliveri…" at bounding box center [318, 66] width 403 height 29
click at [146, 150] on textarea "The facility is self-contained indoors and will not affect neighbors’ use or en…" at bounding box center [318, 157] width 403 height 29
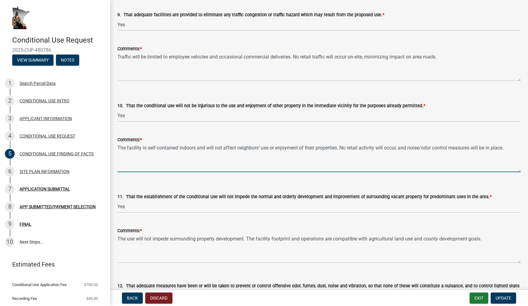
click at [146, 150] on textarea "The facility is self-contained indoors and will not affect neighbors’ use or en…" at bounding box center [318, 157] width 403 height 29
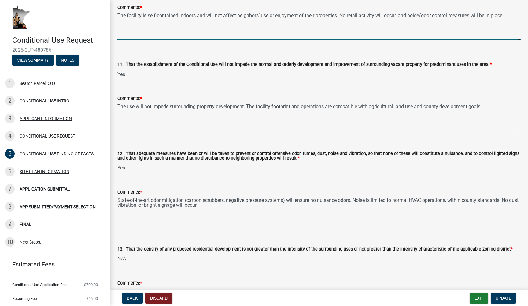
scroll to position [953, 0]
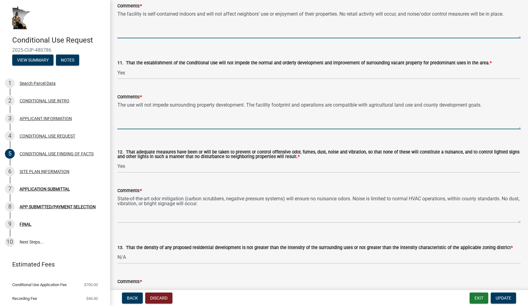
click at [174, 109] on textarea "The use will not impede surrounding property development. The facility footprin…" at bounding box center [318, 114] width 403 height 29
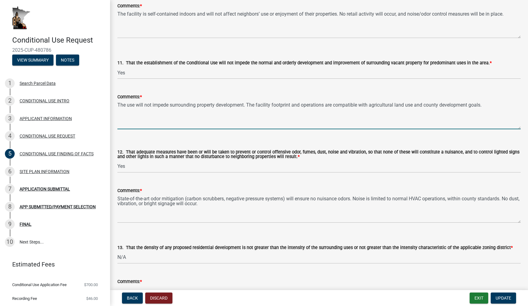
click at [174, 109] on textarea "The use will not impede surrounding property development. The facility footprin…" at bounding box center [318, 114] width 403 height 29
click at [140, 203] on textarea "State-of-the-art odor mitigation (carbon scrubbers, negative pressure systems) …" at bounding box center [318, 208] width 403 height 29
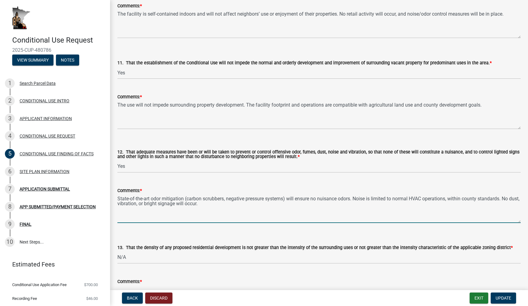
click at [140, 203] on textarea "State-of-the-art odor mitigation (carbon scrubbers, negative pressure systems) …" at bounding box center [318, 208] width 403 height 29
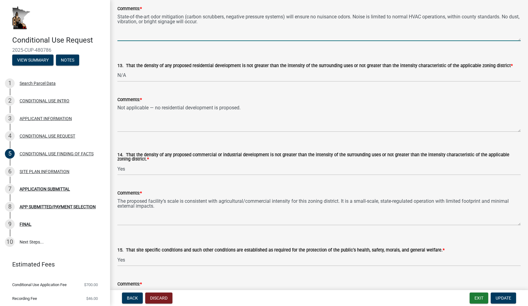
scroll to position [1138, 0]
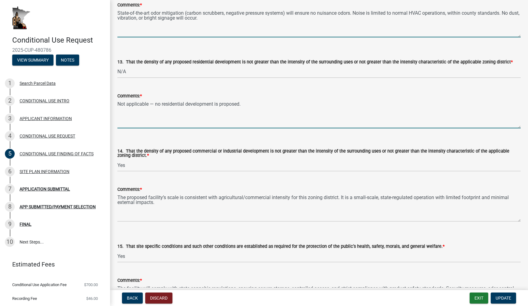
click at [170, 109] on textarea "Not applicable — no residential development is proposed." at bounding box center [318, 113] width 403 height 29
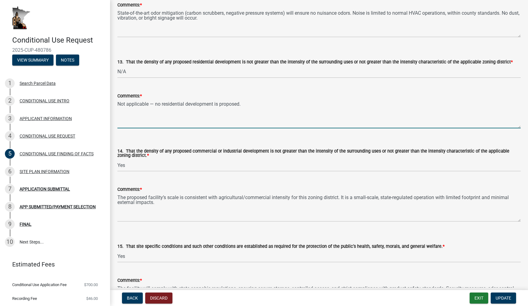
click at [170, 110] on textarea "Not applicable — no residential development is proposed." at bounding box center [318, 113] width 403 height 29
click at [135, 205] on textarea "The proposed facility’s scale is consistent with agricultural/commercial intens…" at bounding box center [318, 207] width 403 height 29
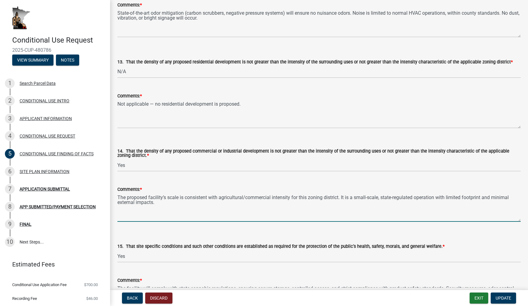
click at [135, 206] on textarea "The proposed facility’s scale is consistent with agricultural/commercial intens…" at bounding box center [318, 207] width 403 height 29
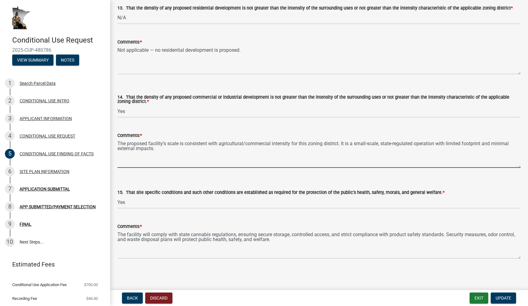
scroll to position [1197, 0]
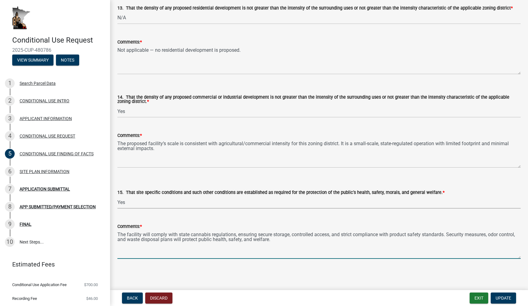
click at [151, 235] on textarea "The facility will comply with state cannabis regulations, ensuring secure stora…" at bounding box center [318, 244] width 403 height 29
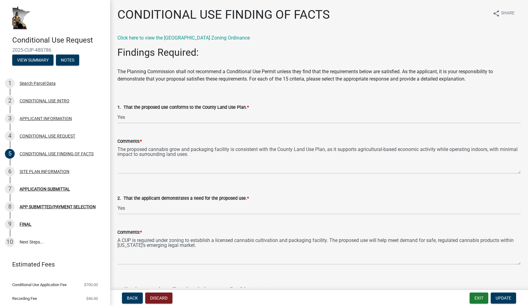
scroll to position [0, 0]
click at [143, 152] on textarea "The proposed cannabis grow and packaging facility is consistent with the County…" at bounding box center [318, 159] width 403 height 29
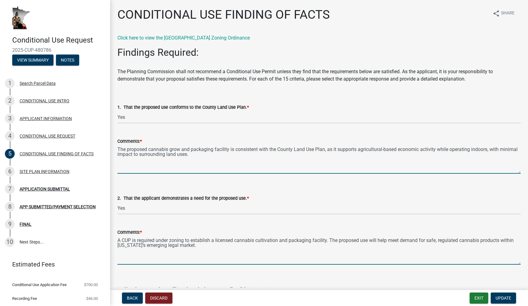
click at [160, 244] on textarea "A CUP is required under zoning to establish a licensed cannabis cultivation and…" at bounding box center [318, 250] width 403 height 29
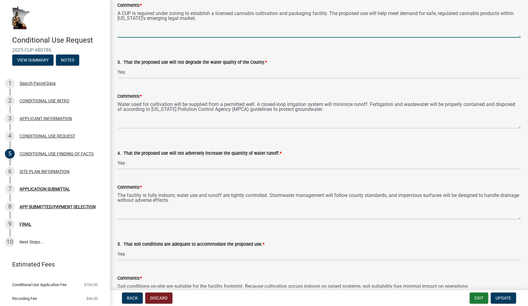
scroll to position [226, 0]
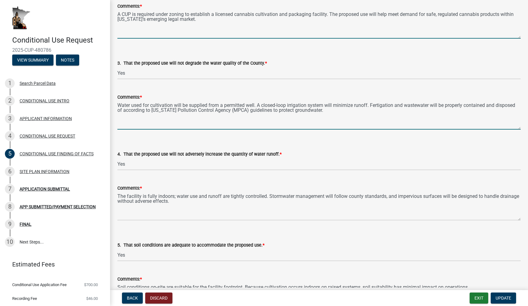
click at [165, 109] on textarea "Water used for cultivation will be supplied from a permitted well. A closed-loo…" at bounding box center [318, 115] width 403 height 29
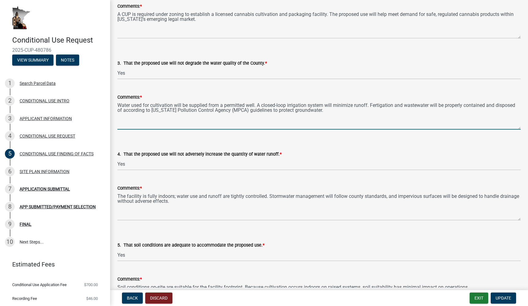
click at [165, 109] on textarea "Water used for cultivation will be supplied from a permitted well. A closed-loo…" at bounding box center [318, 115] width 403 height 29
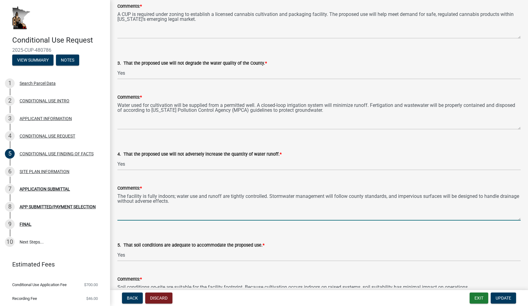
click at [167, 199] on textarea "The facility is fully indoors; water use and runoff are tightly controlled. Sto…" at bounding box center [318, 205] width 403 height 29
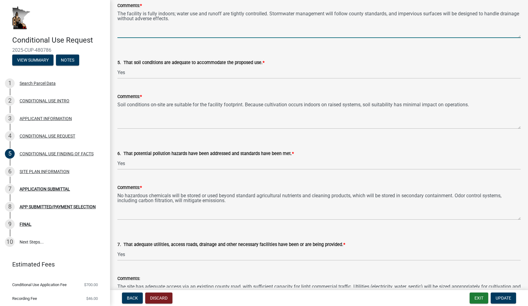
scroll to position [419, 0]
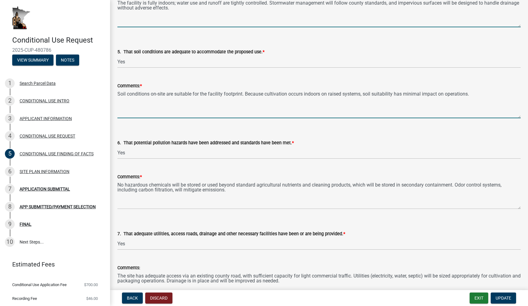
click at [157, 93] on textarea "Soil conditions on-site are suitable for the facility footprint. Because cultiv…" at bounding box center [318, 103] width 403 height 29
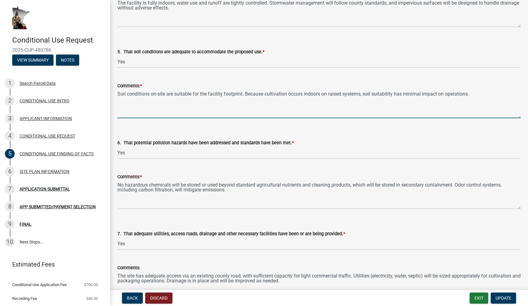
click at [157, 93] on textarea "Soil conditions on-site are suitable for the facility footprint. Because cultiv…" at bounding box center [318, 103] width 403 height 29
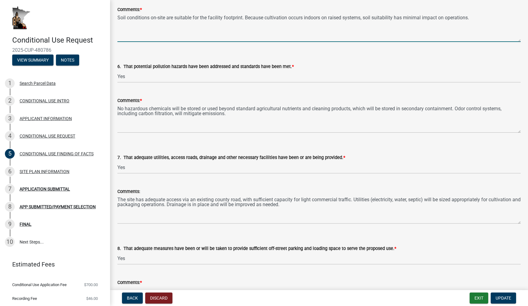
scroll to position [525, 0]
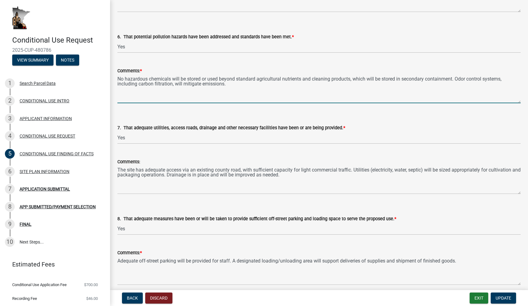
click at [171, 84] on textarea "No hazardous chemicals will be stored or used beyond standard agricultural nutr…" at bounding box center [318, 88] width 403 height 29
click at [161, 176] on textarea "The site has adequate access via an existing county road, with sufficient capac…" at bounding box center [318, 179] width 403 height 29
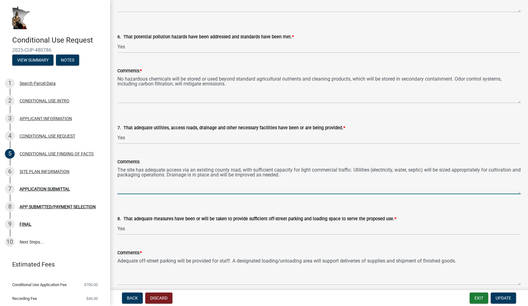
click at [161, 176] on textarea "The site has adequate access via an existing county road, with sufficient capac…" at bounding box center [318, 179] width 403 height 29
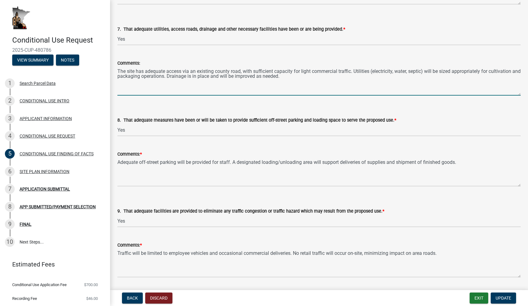
scroll to position [691, 0]
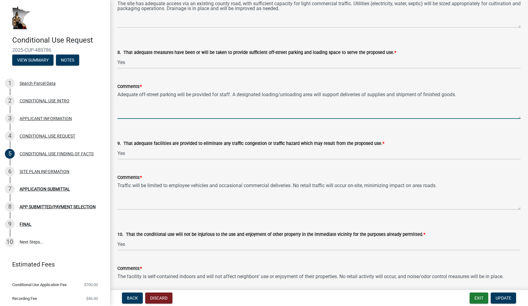
click at [161, 97] on textarea "Adequate off-street parking will be provided for staff. A designated loading/un…" at bounding box center [318, 104] width 403 height 29
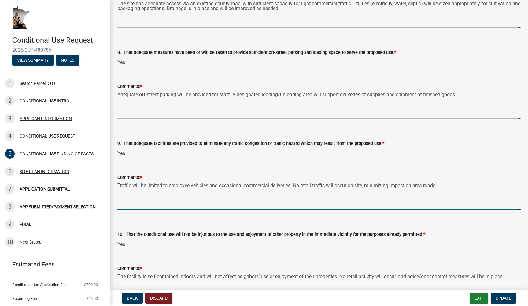
click at [178, 185] on textarea "Traffic will be limited to employee vehicles and occasional commercial deliveri…" at bounding box center [318, 195] width 403 height 29
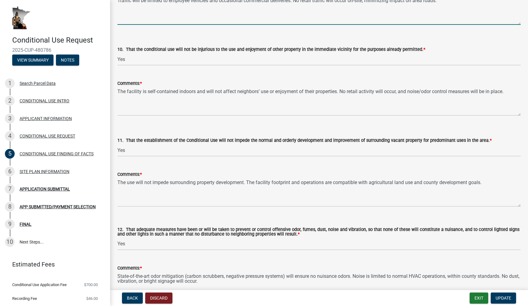
scroll to position [891, 0]
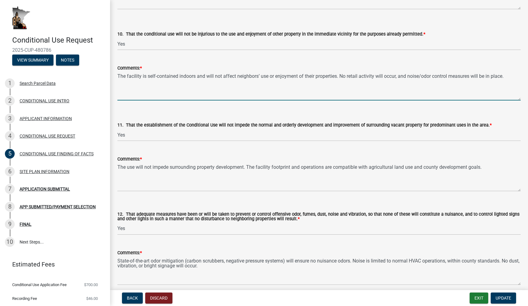
click at [176, 73] on textarea "The facility is self-contained indoors and will not affect neighbors’ use or en…" at bounding box center [318, 86] width 403 height 29
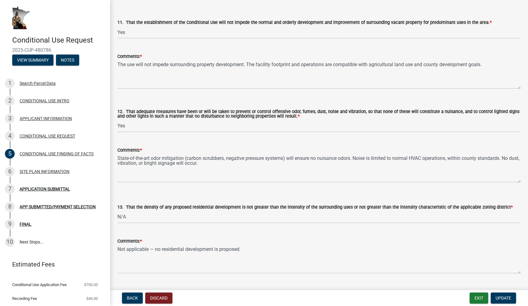
scroll to position [1000, 0]
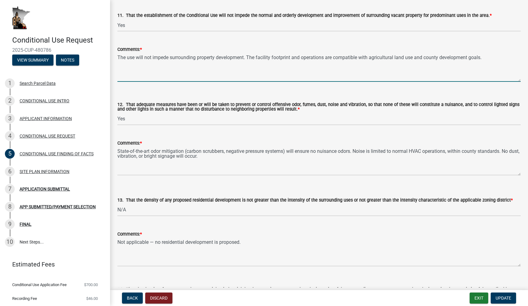
click at [155, 59] on textarea "The use will not impede surrounding property development. The facility footprin…" at bounding box center [318, 67] width 403 height 29
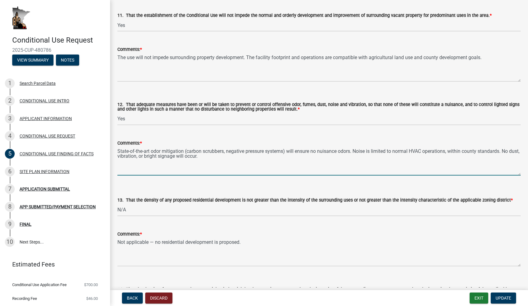
click at [180, 158] on textarea "State-of-the-art odor mitigation (carbon scrubbers, negative pressure systems) …" at bounding box center [318, 161] width 403 height 29
click at [160, 248] on textarea "Not applicable — no residential development is proposed." at bounding box center [318, 251] width 403 height 29
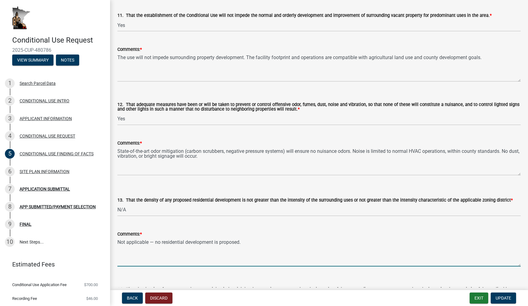
click at [160, 248] on textarea "Not applicable — no residential development is proposed." at bounding box center [318, 251] width 403 height 29
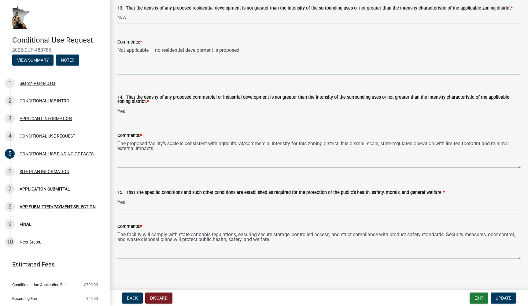
scroll to position [1197, 0]
click at [133, 143] on textarea "The proposed facility’s scale is consistent with agricultural/commercial intens…" at bounding box center [318, 153] width 403 height 29
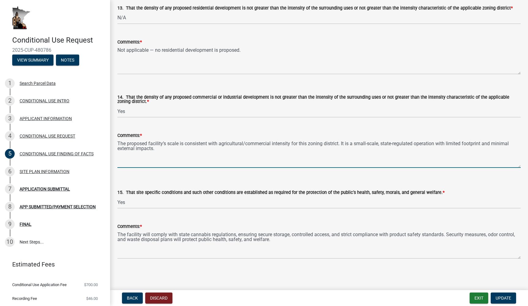
click at [133, 143] on textarea "The proposed facility’s scale is consistent with agricultural/commercial intens…" at bounding box center [318, 153] width 403 height 29
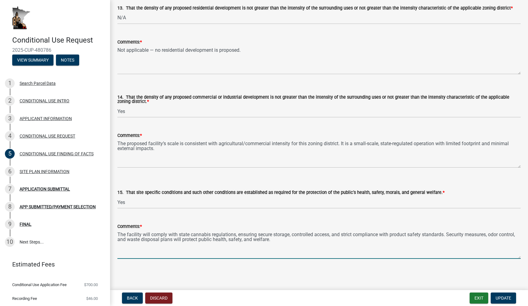
click at [142, 240] on textarea "The facility will comply with state cannabis regulations, ensuring secure stora…" at bounding box center [318, 244] width 403 height 29
click at [67, 173] on div "SITE PLAN INFORMATION" at bounding box center [45, 171] width 50 height 4
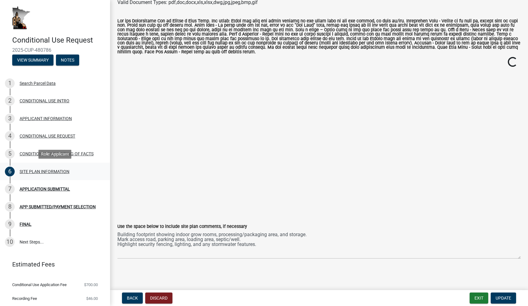
scroll to position [75, 0]
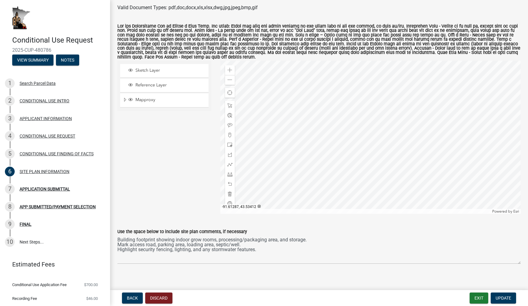
click at [77, 39] on h4 "Conditional Use Request" at bounding box center [58, 40] width 93 height 9
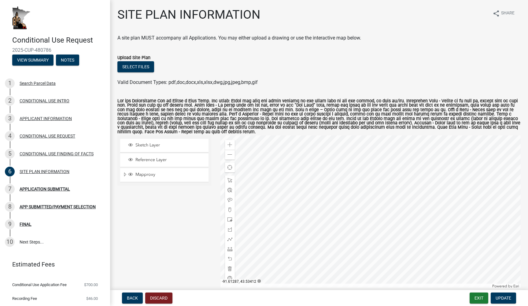
scroll to position [0, 0]
